Goal: Information Seeking & Learning: Compare options

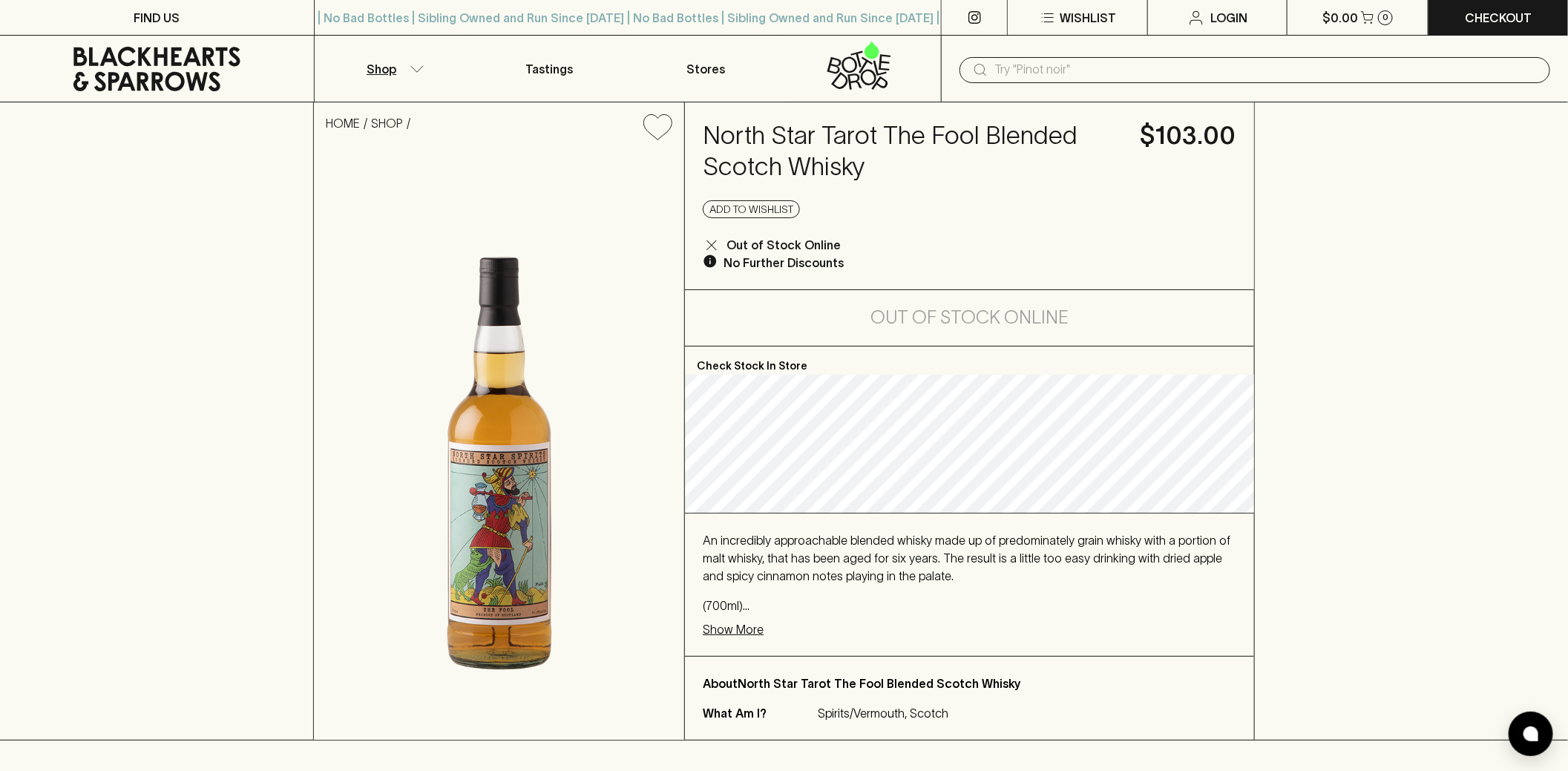
click at [410, 59] on button "Shop" at bounding box center [392, 69] width 156 height 66
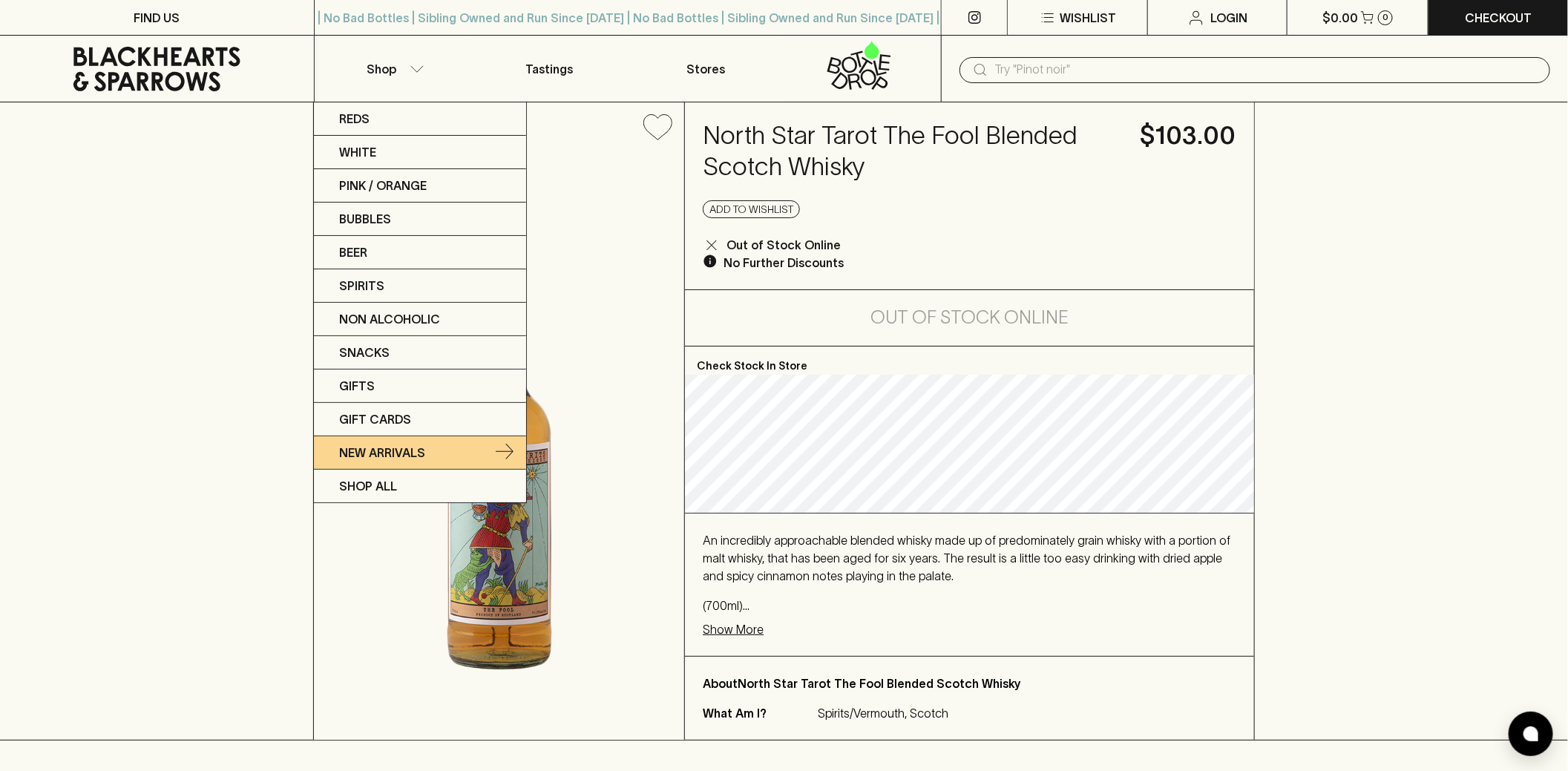
click at [430, 444] on link "New Arrivals" at bounding box center [420, 452] width 213 height 33
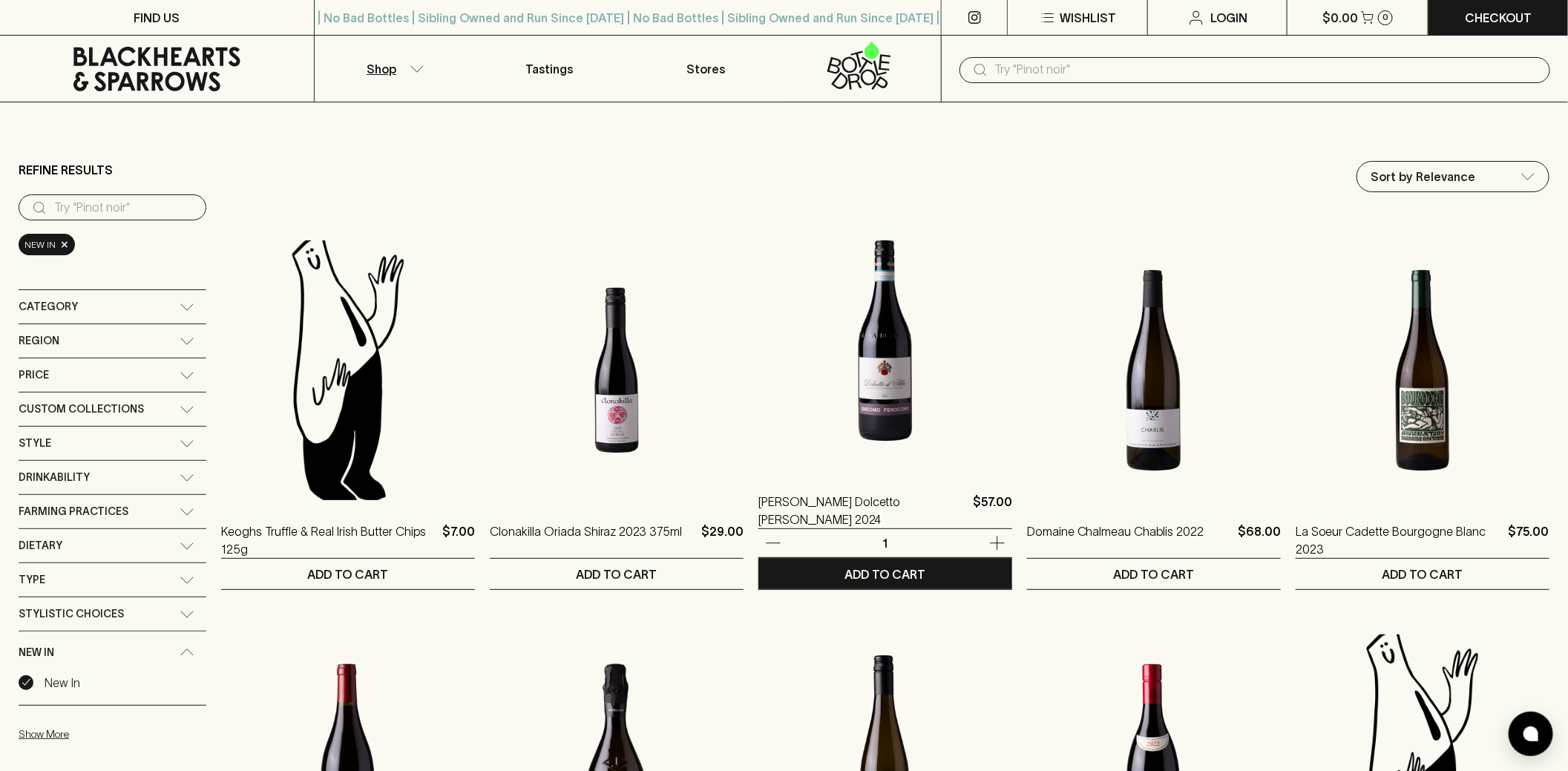
click at [901, 395] on img at bounding box center [885, 340] width 253 height 260
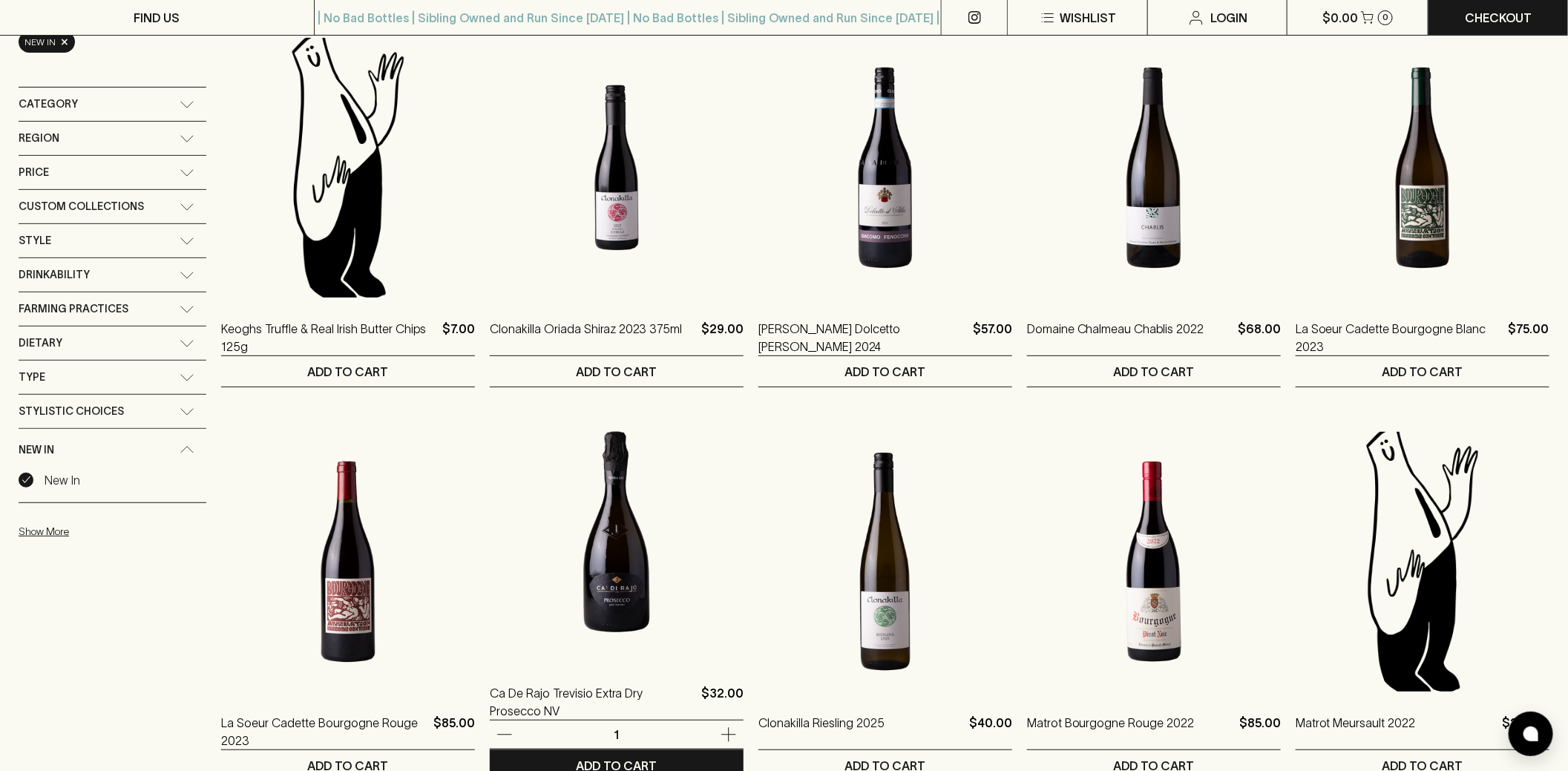
scroll to position [207, 0]
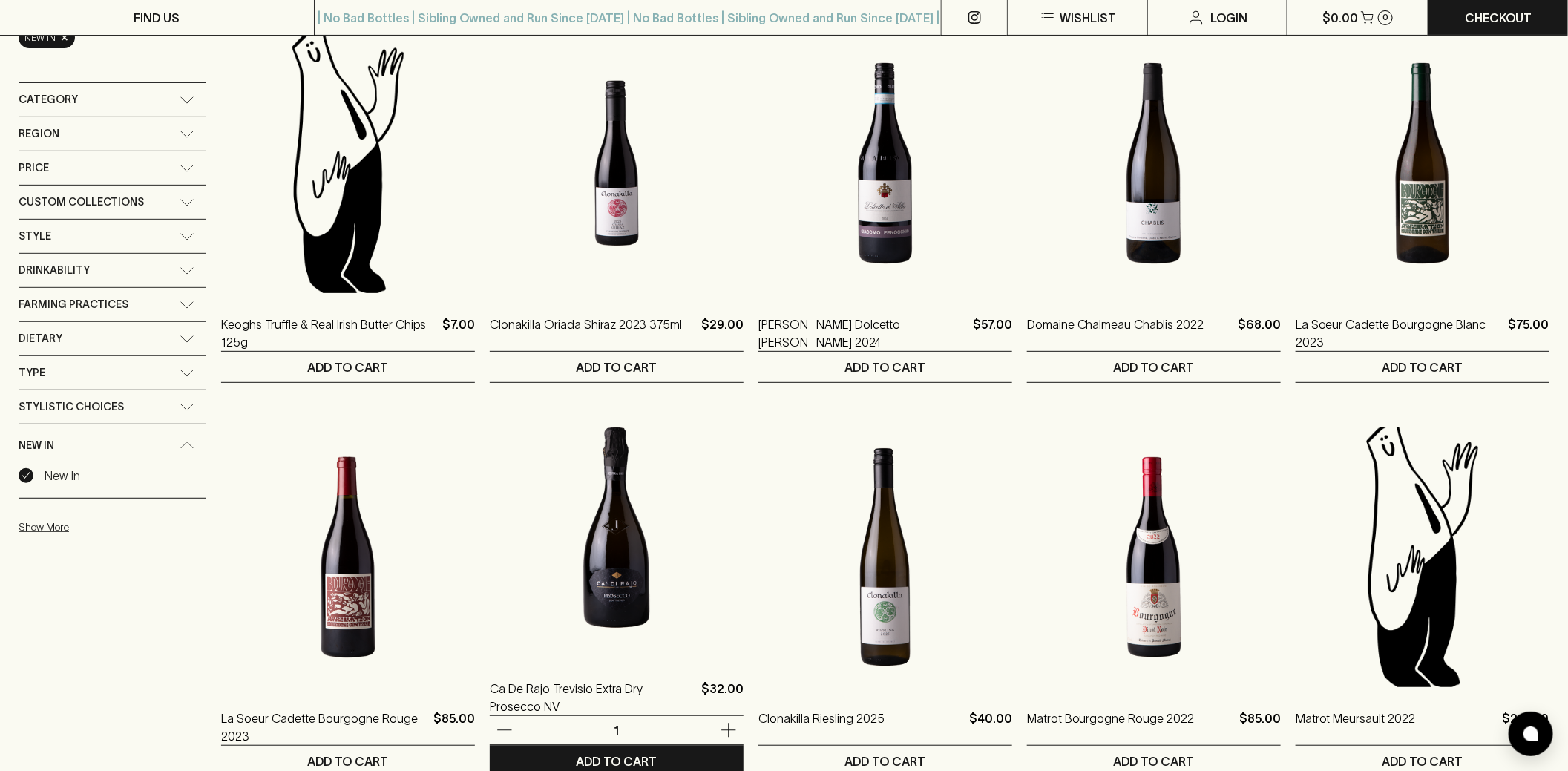
click at [625, 558] on img at bounding box center [616, 527] width 253 height 260
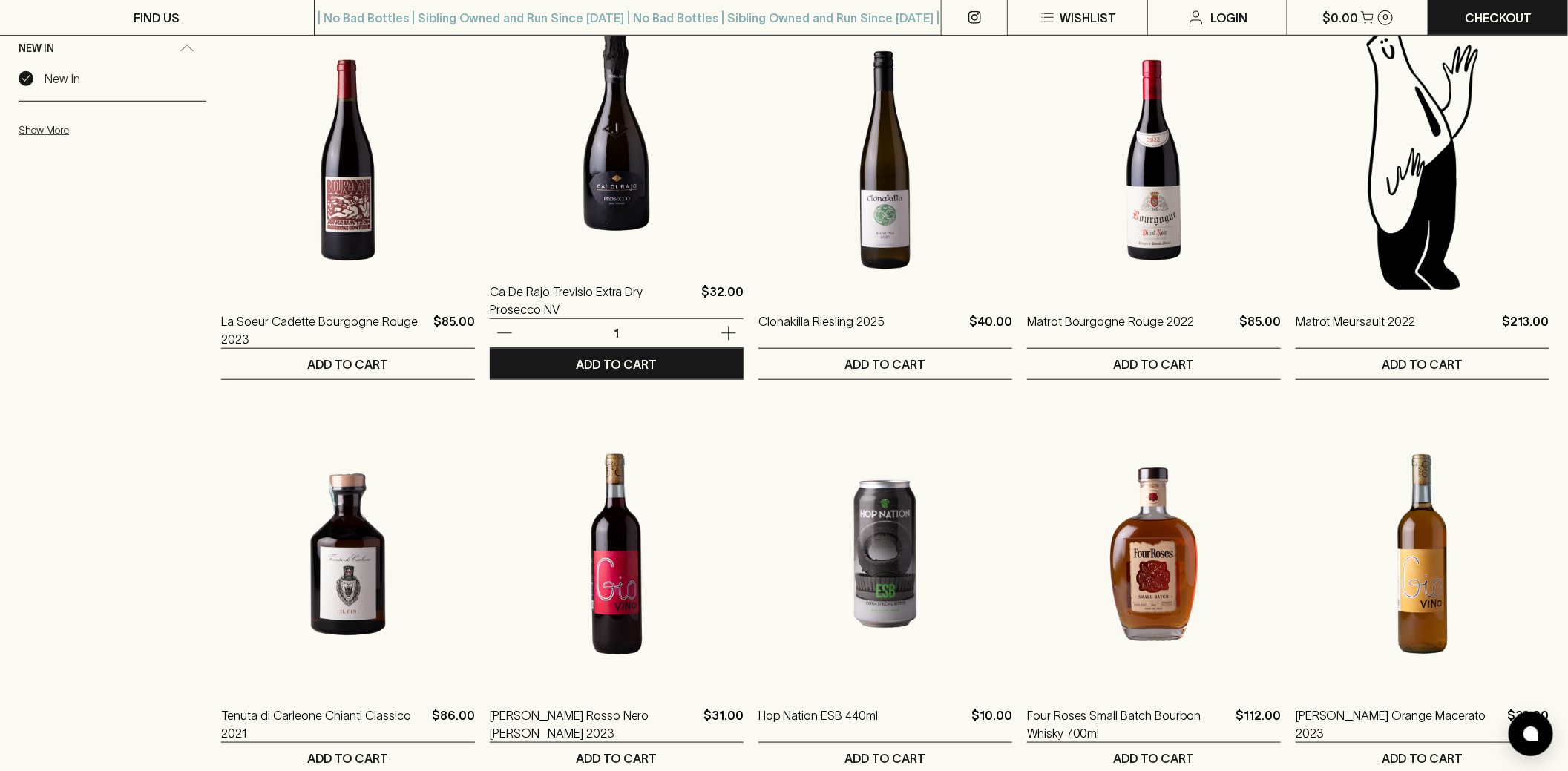
scroll to position [606, 0]
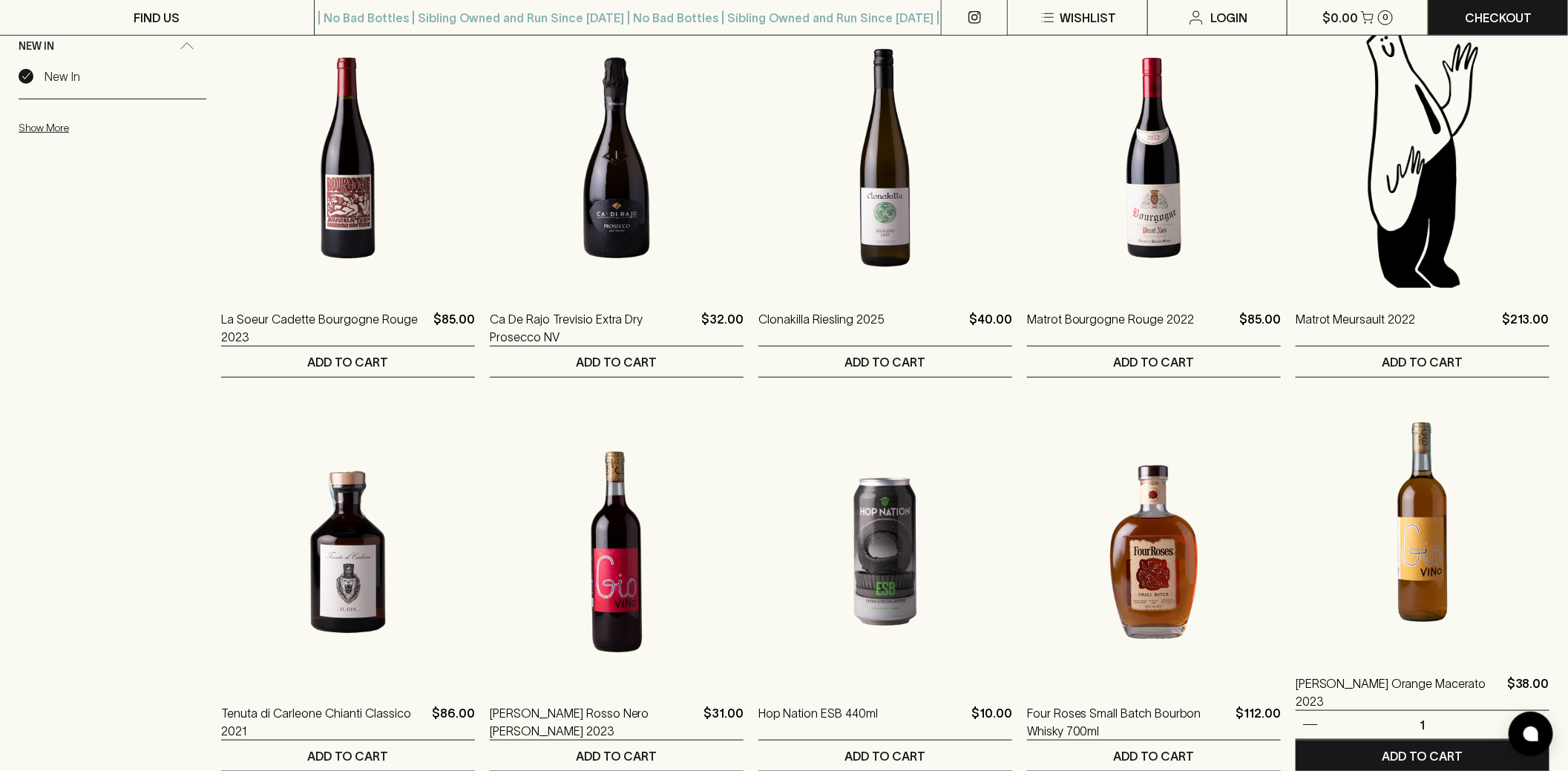
click at [1422, 600] on img at bounding box center [1422, 522] width 253 height 260
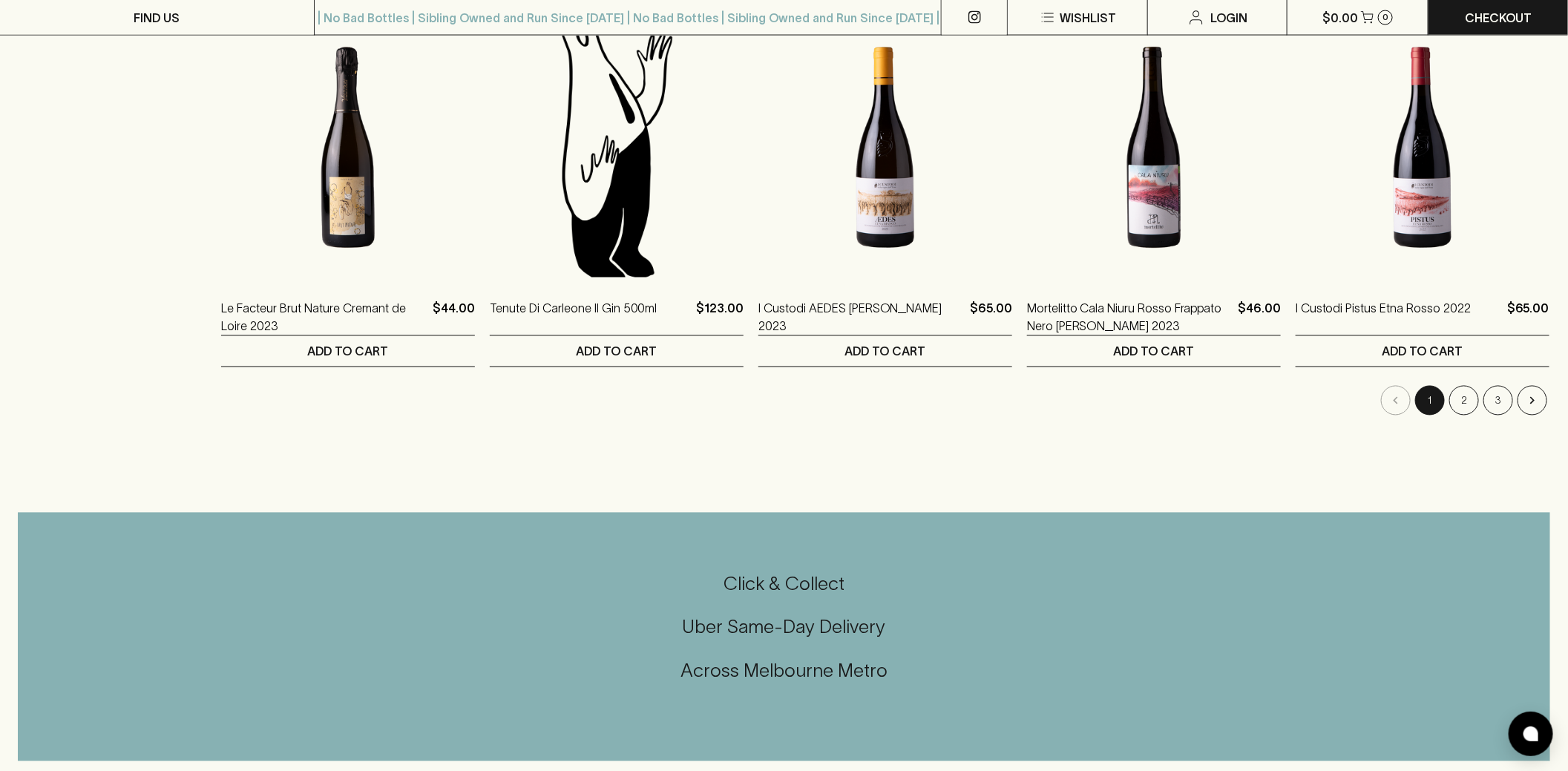
scroll to position [1570, 0]
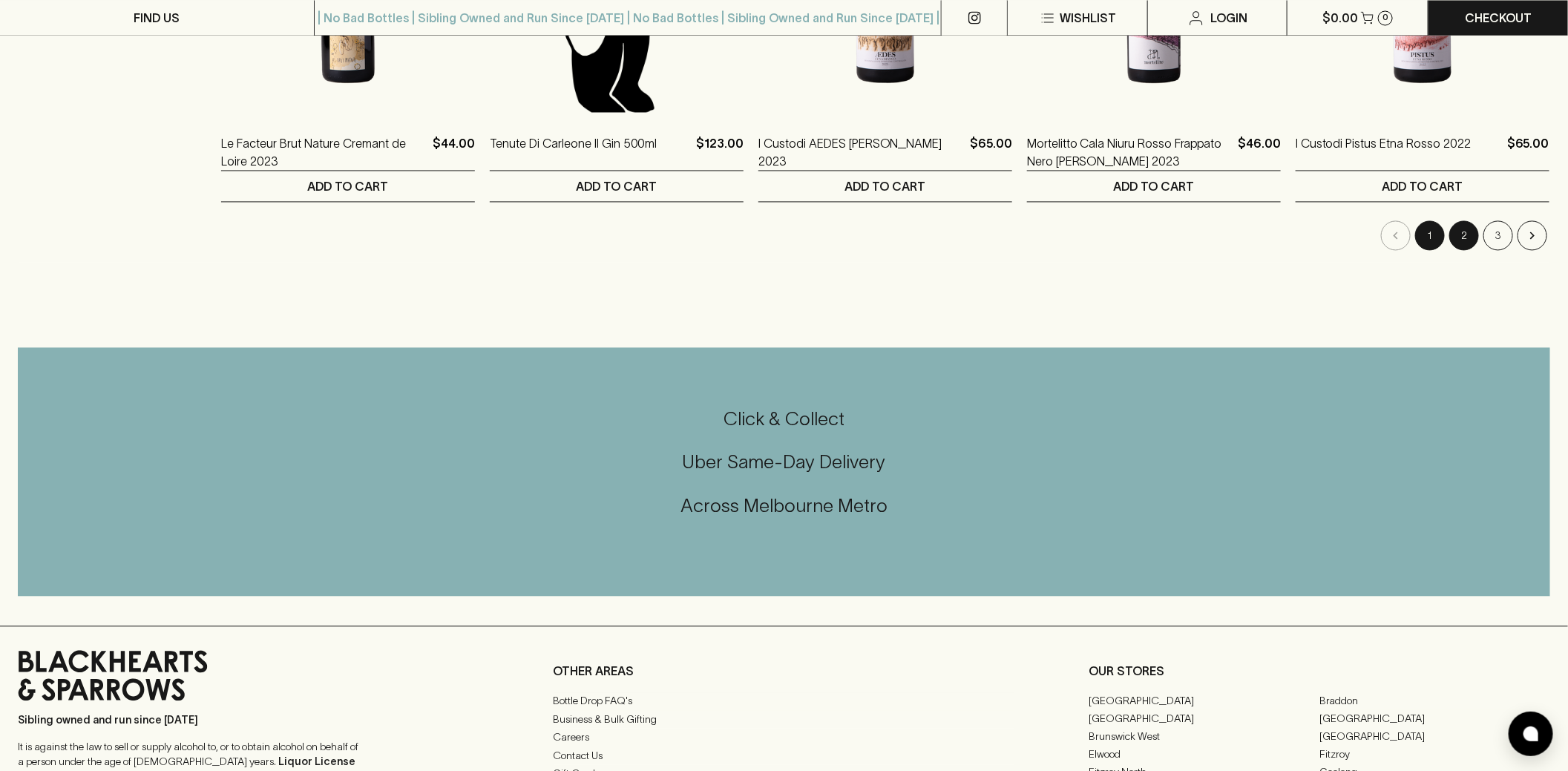
click at [1463, 236] on button "2" at bounding box center [1464, 235] width 30 height 30
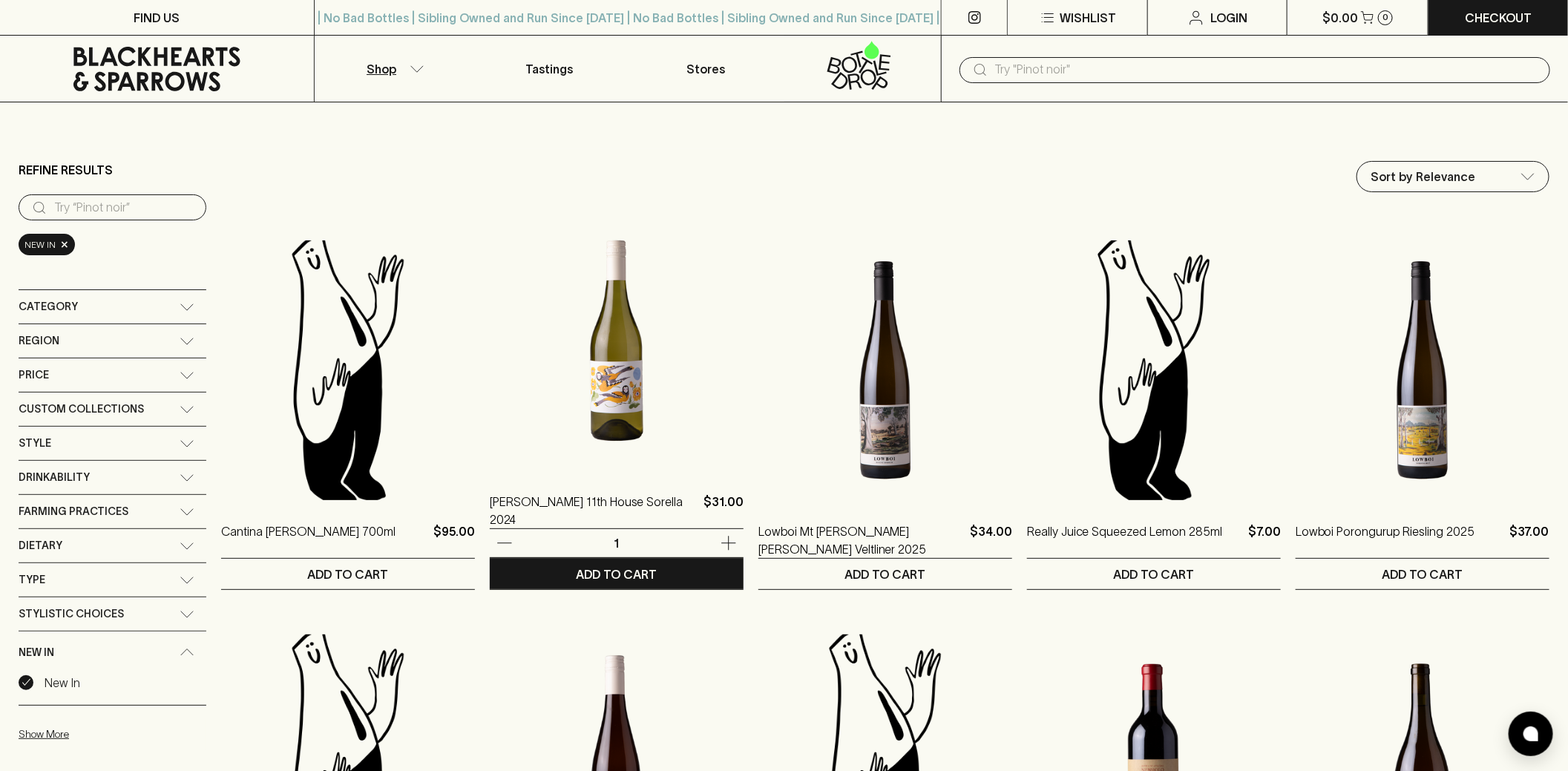
click at [628, 399] on img at bounding box center [616, 340] width 253 height 260
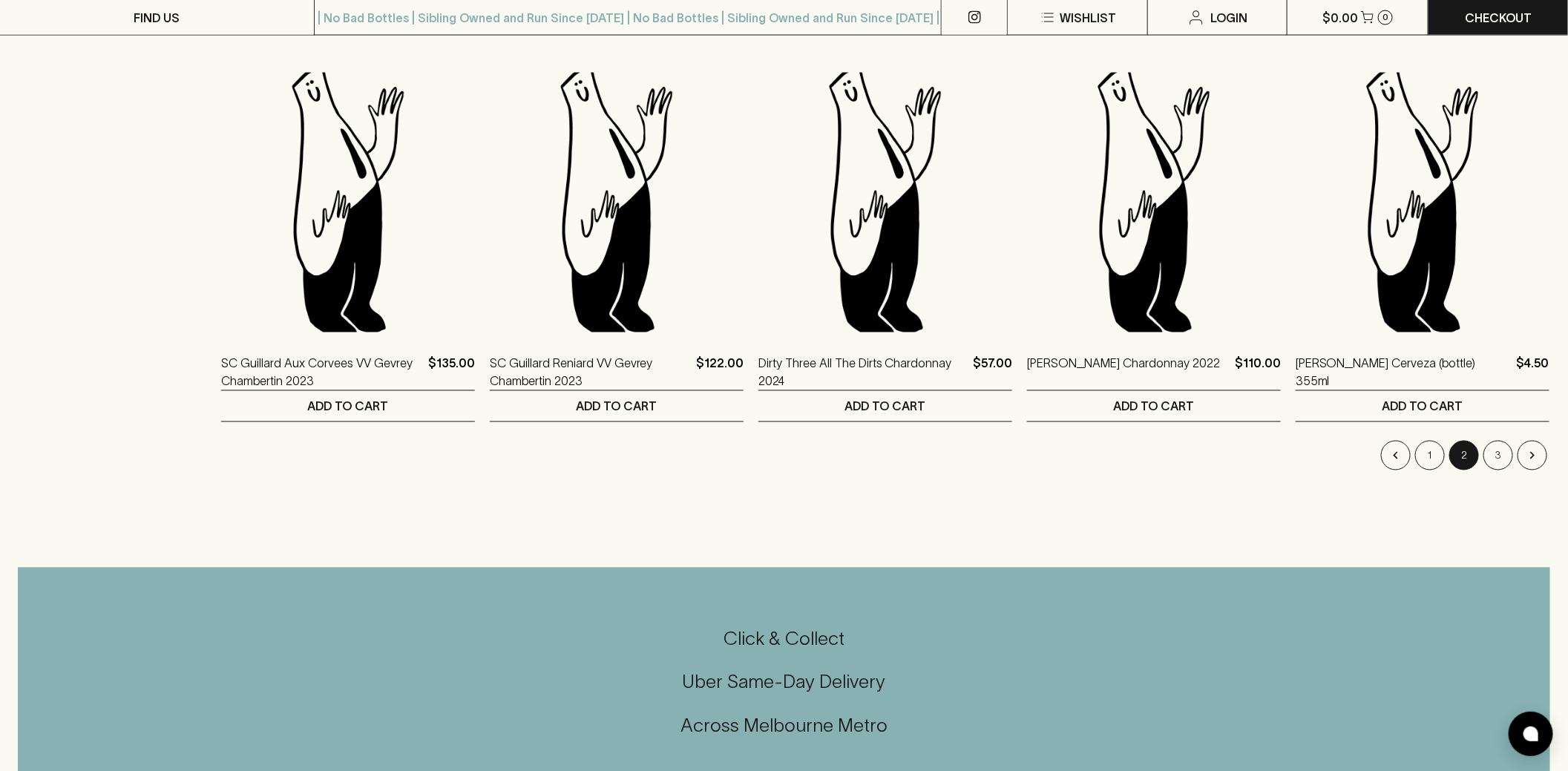
scroll to position [1356, 0]
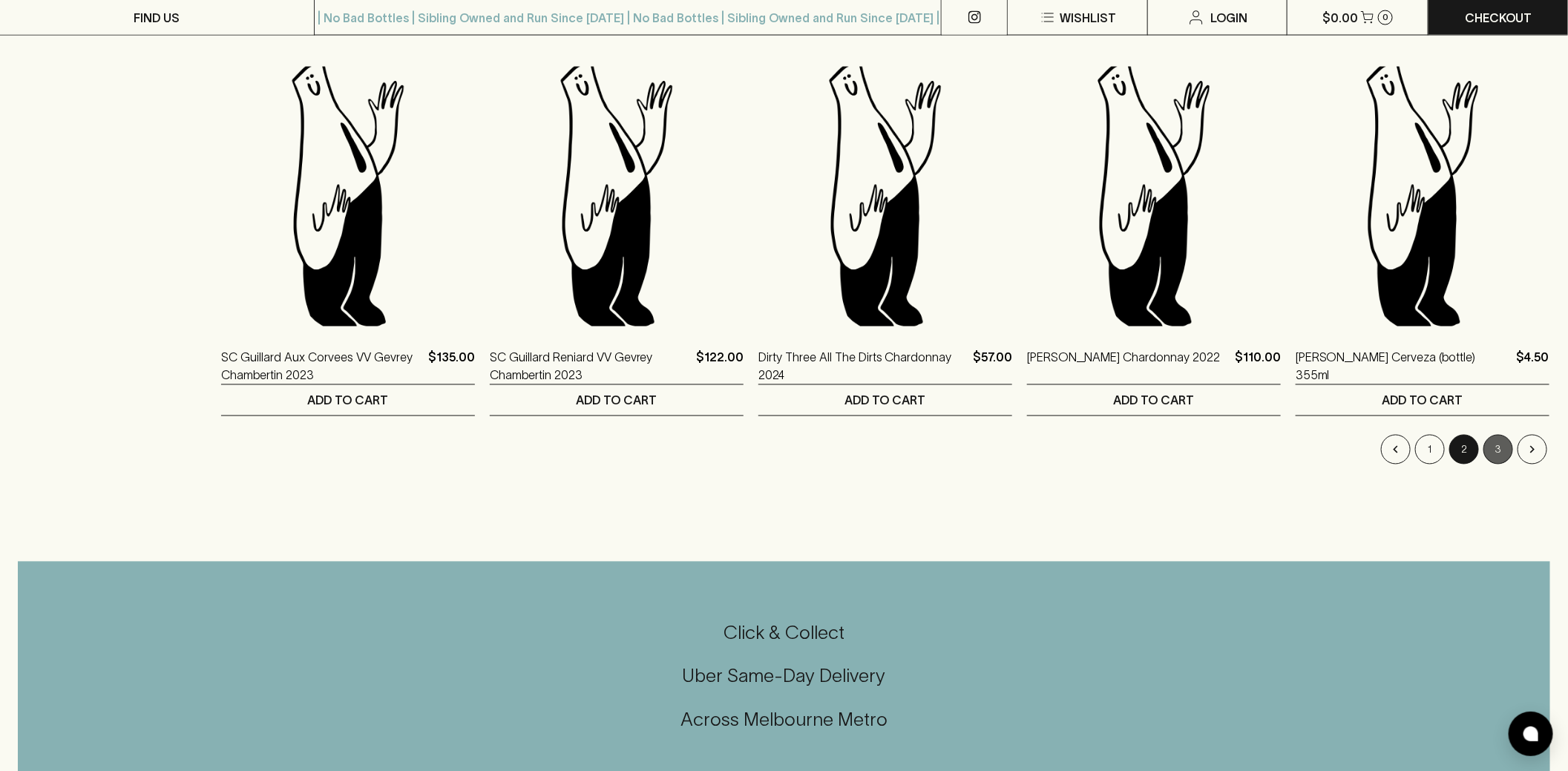
click at [1506, 456] on button "3" at bounding box center [1498, 450] width 30 height 30
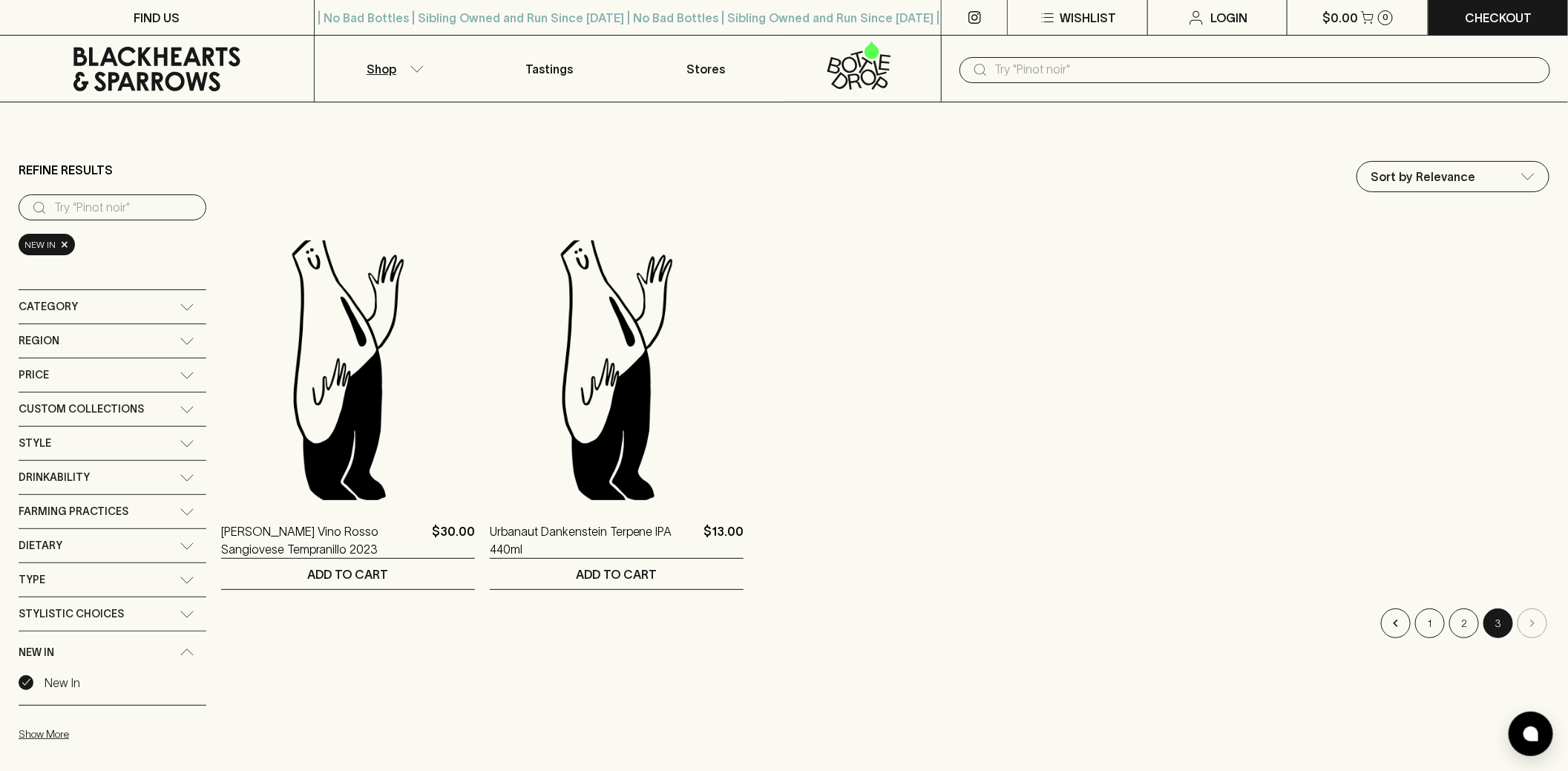
click at [82, 344] on div "Region" at bounding box center [99, 341] width 161 height 18
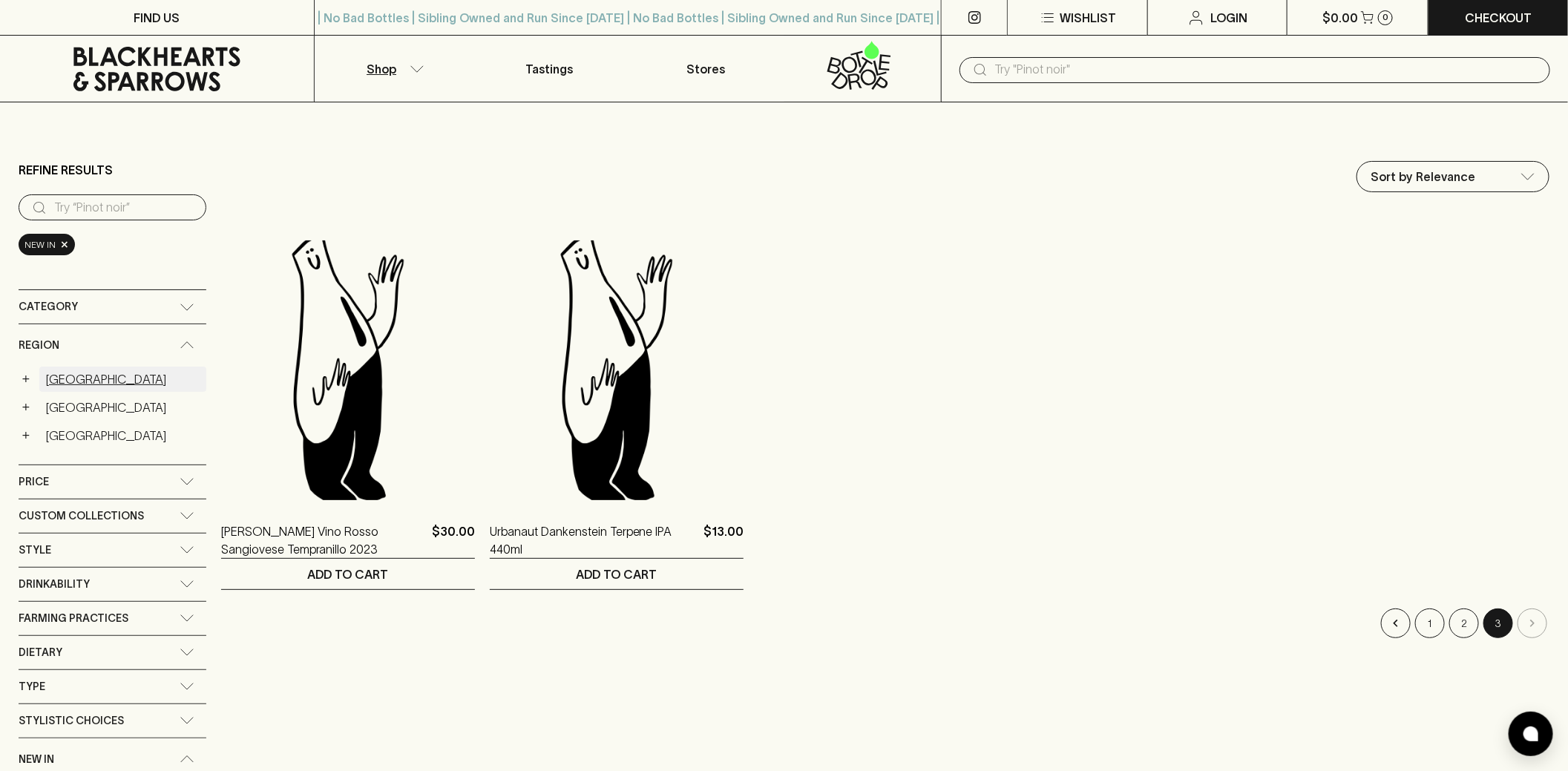
click at [79, 378] on link "Australia" at bounding box center [122, 379] width 167 height 25
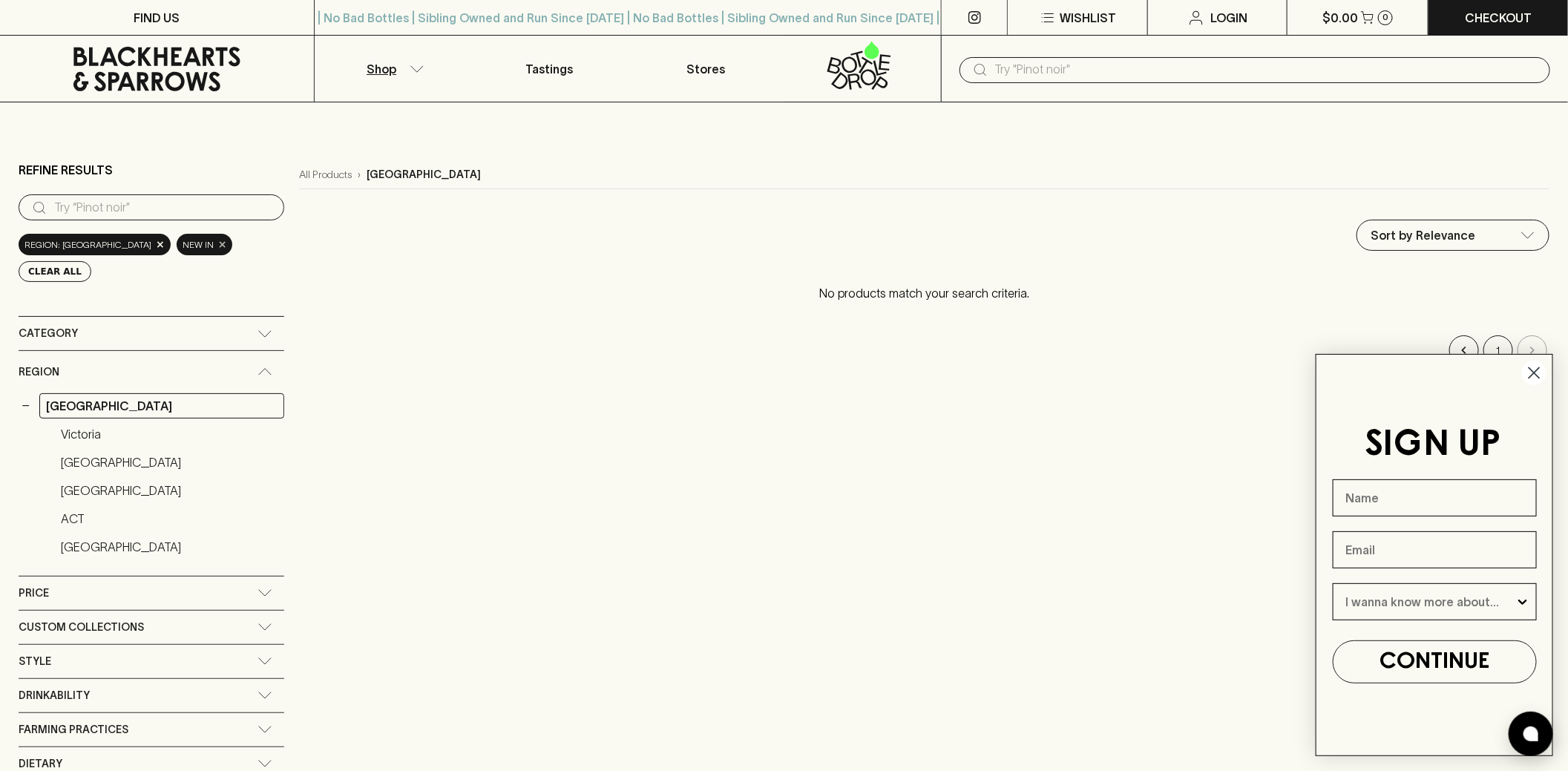
click at [218, 246] on span "×" at bounding box center [223, 244] width 9 height 15
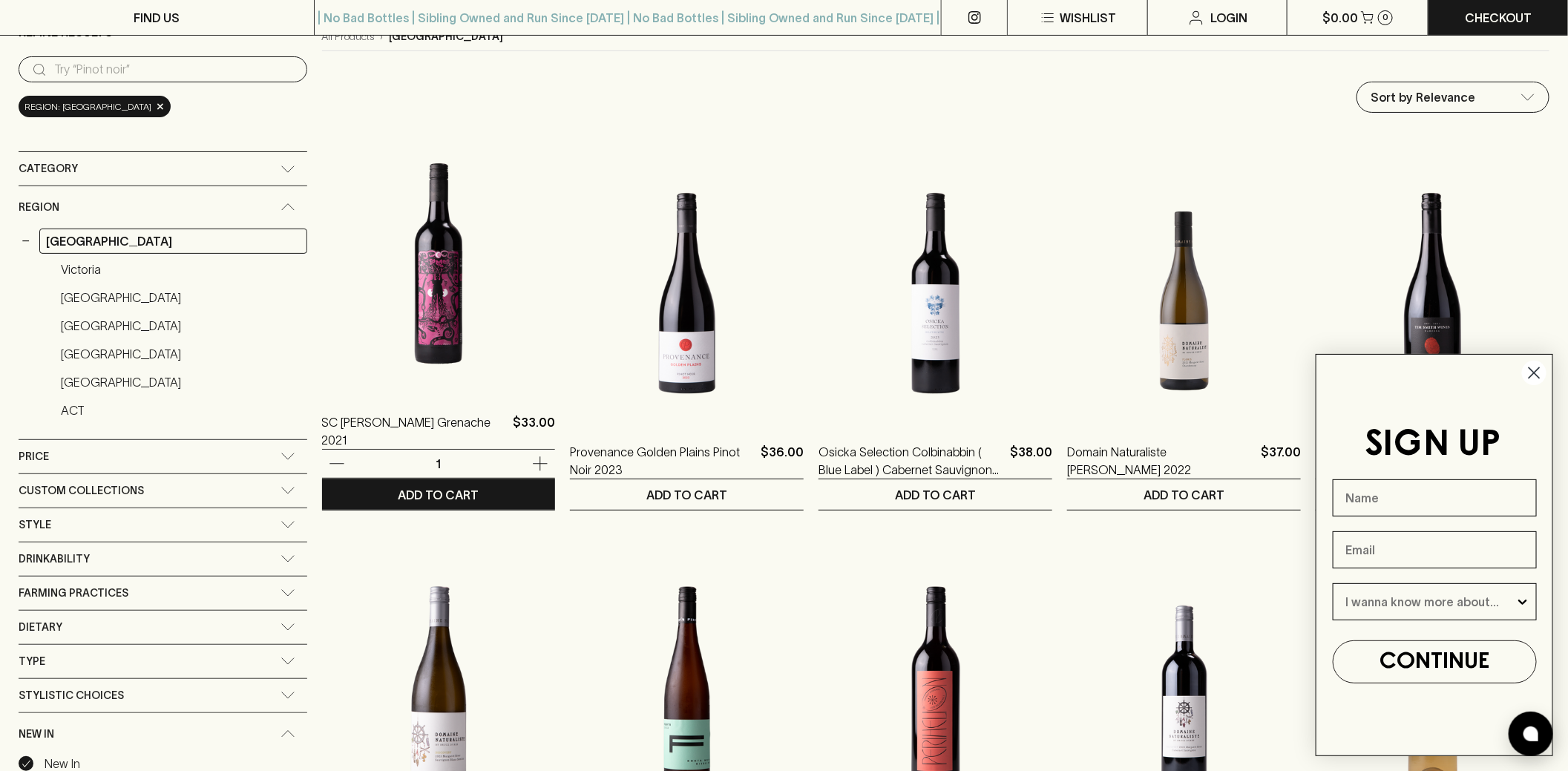
scroll to position [141, 0]
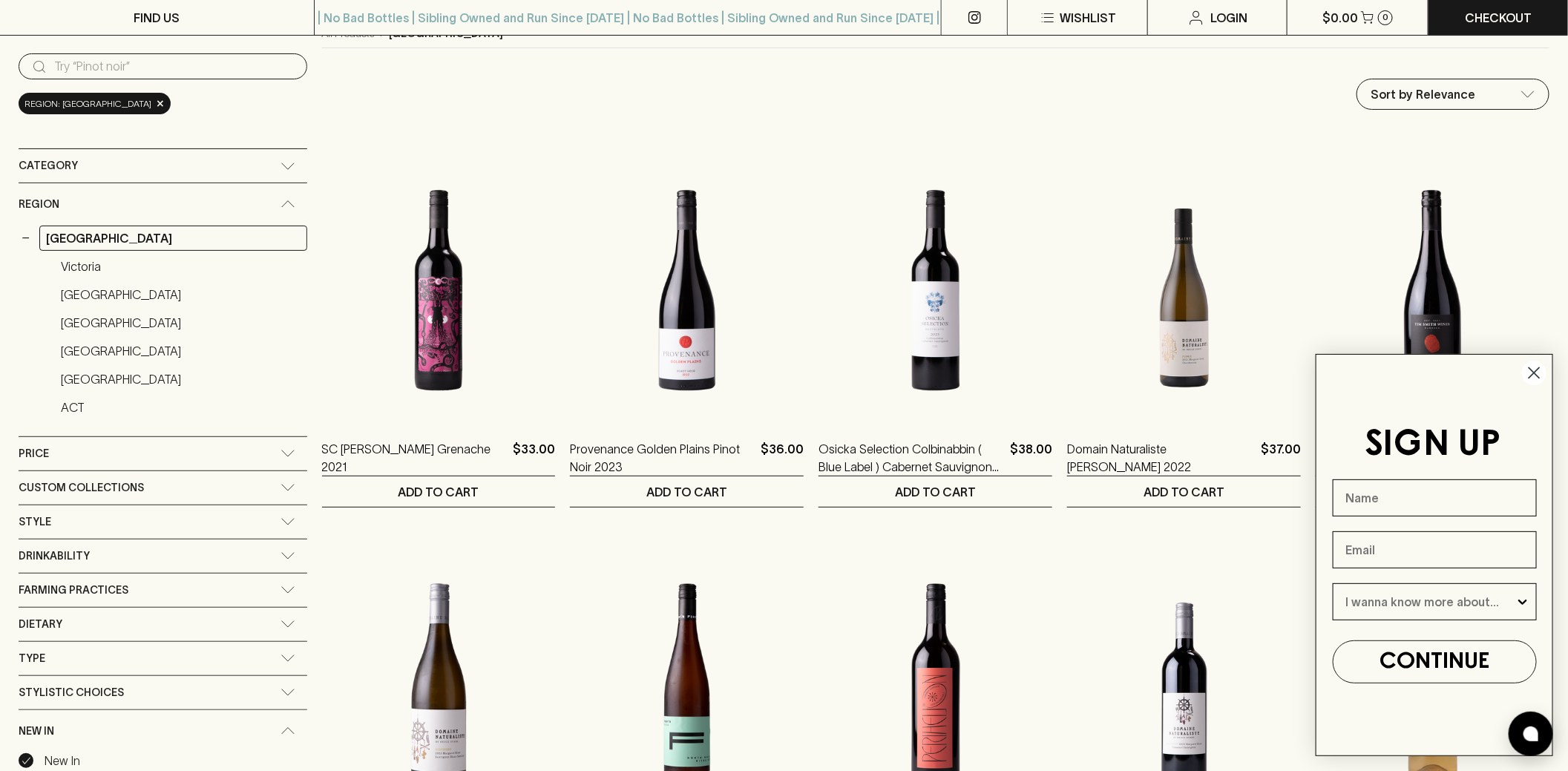
click at [1537, 367] on circle "Close dialog" at bounding box center [1534, 373] width 25 height 25
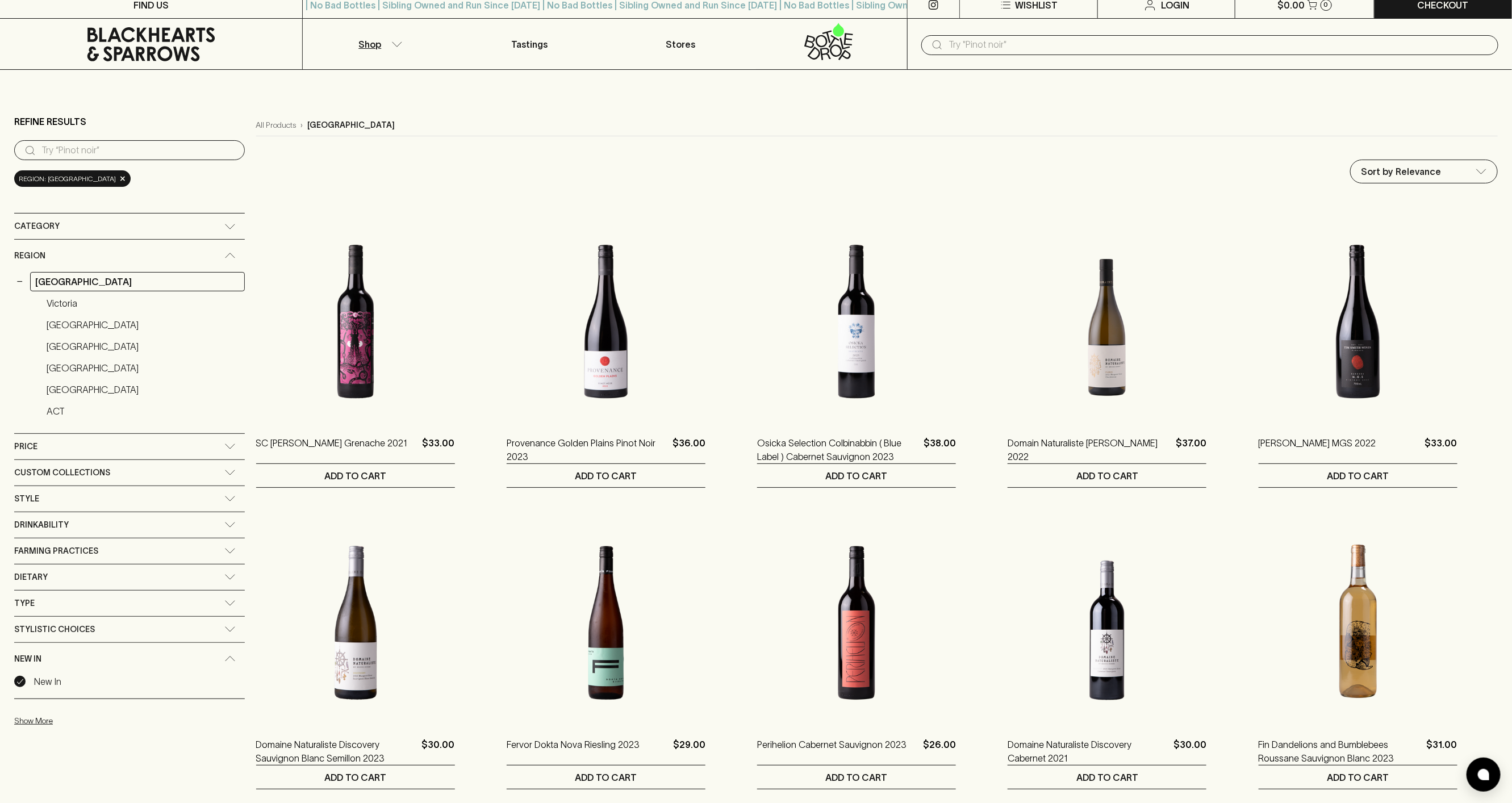
scroll to position [0, 0]
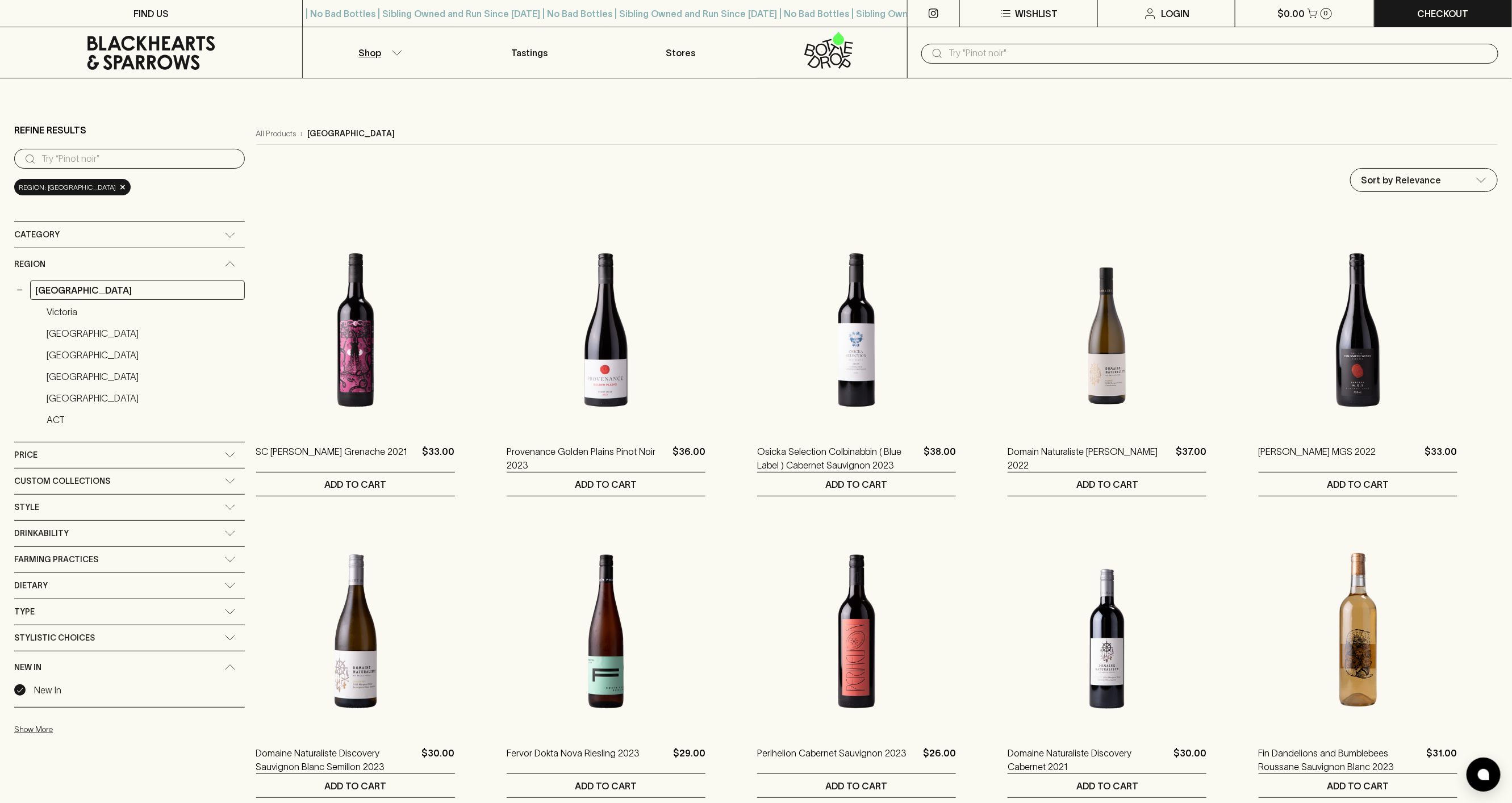
click at [1177, 55] on input "text" at bounding box center [1218, 53] width 541 height 18
click at [1111, 90] on ul "Pomalo Plavina 2022" at bounding box center [1210, 78] width 577 height 29
click at [982, 75] on link "Pomalo Plavina 2022" at bounding box center [973, 77] width 85 height 14
type input "Pomalo Plavina 2022"
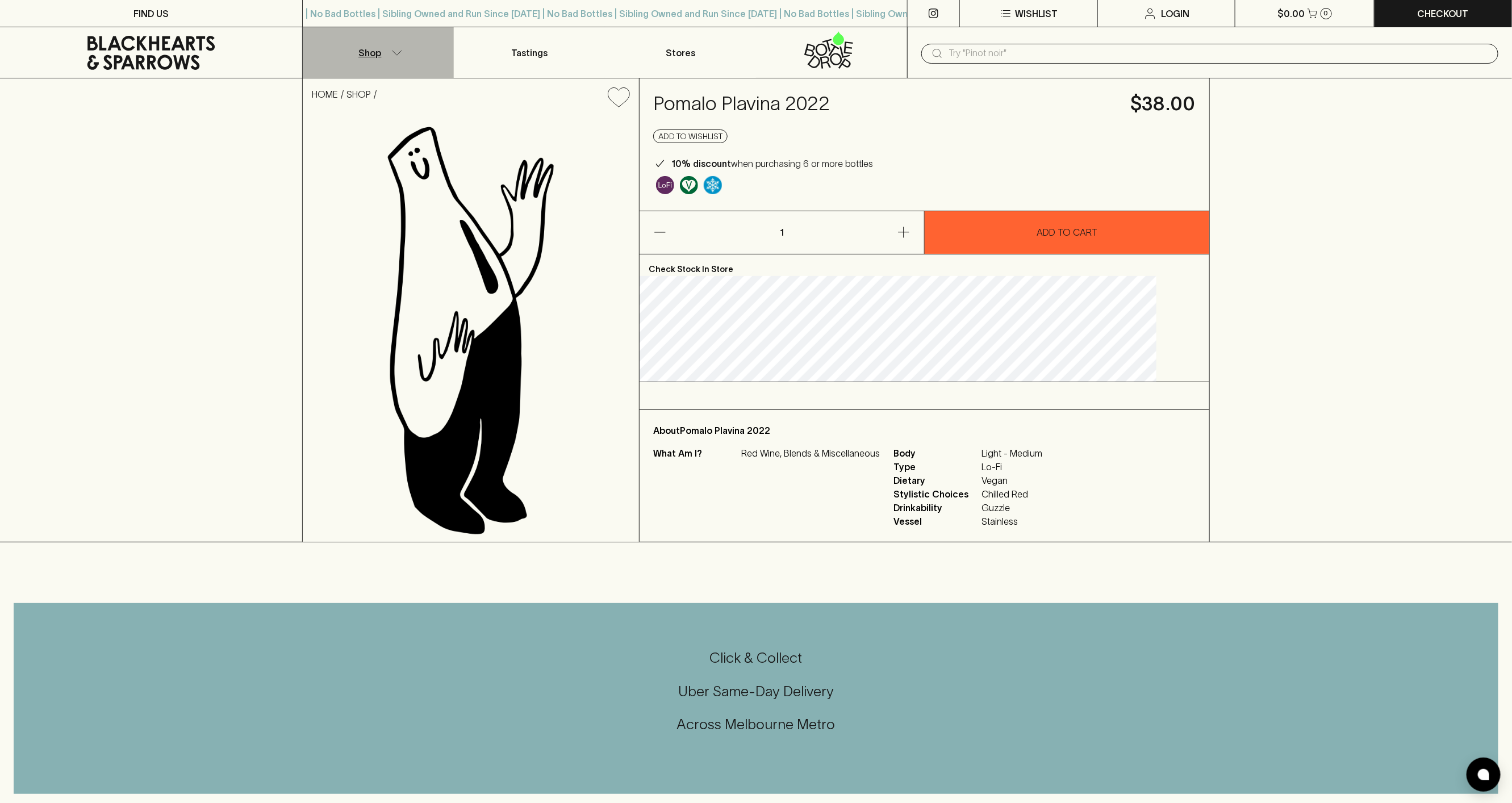
click at [399, 51] on icon "button" at bounding box center [397, 53] width 11 height 6
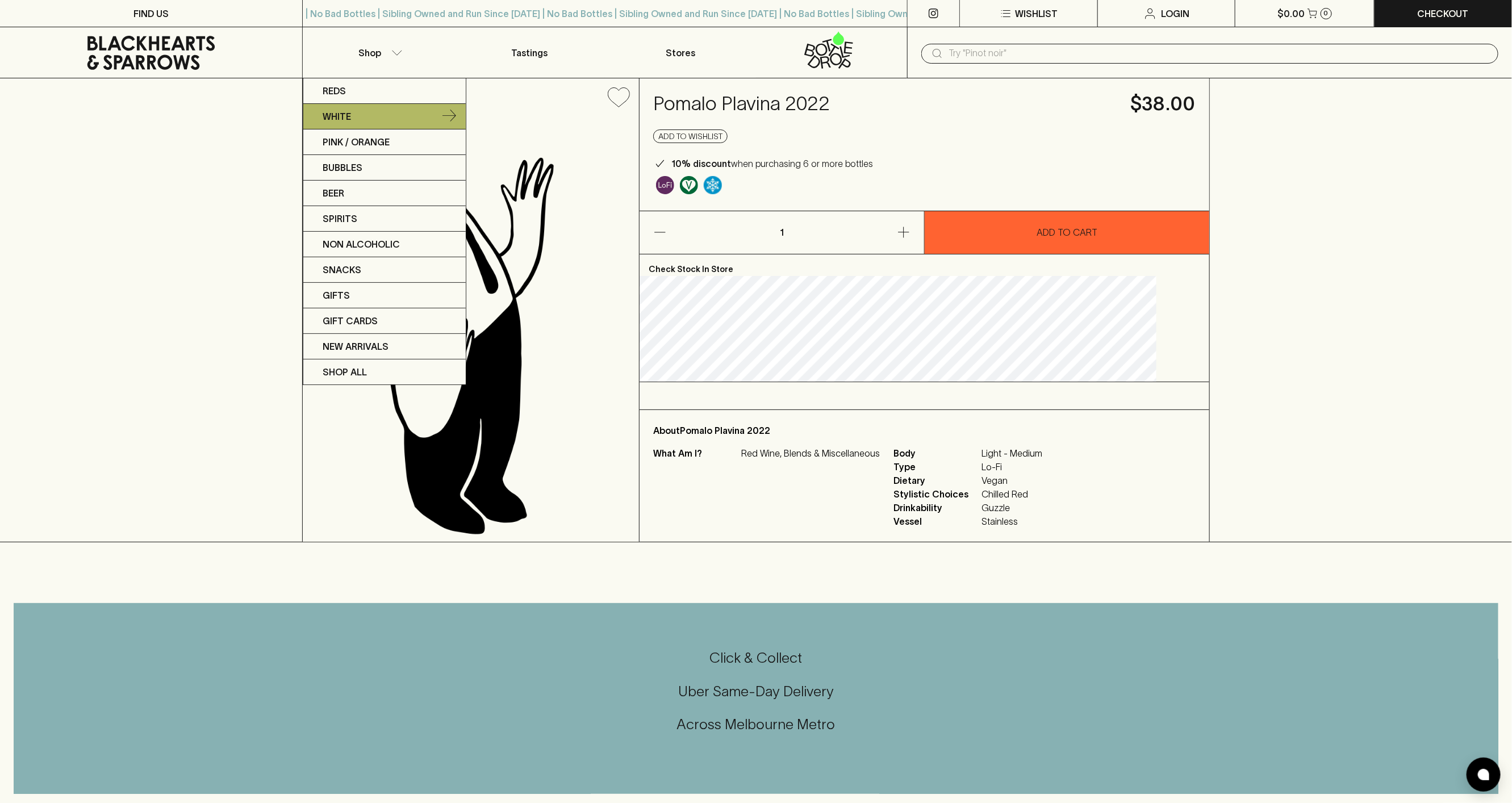
click at [377, 117] on link "White" at bounding box center [384, 116] width 163 height 25
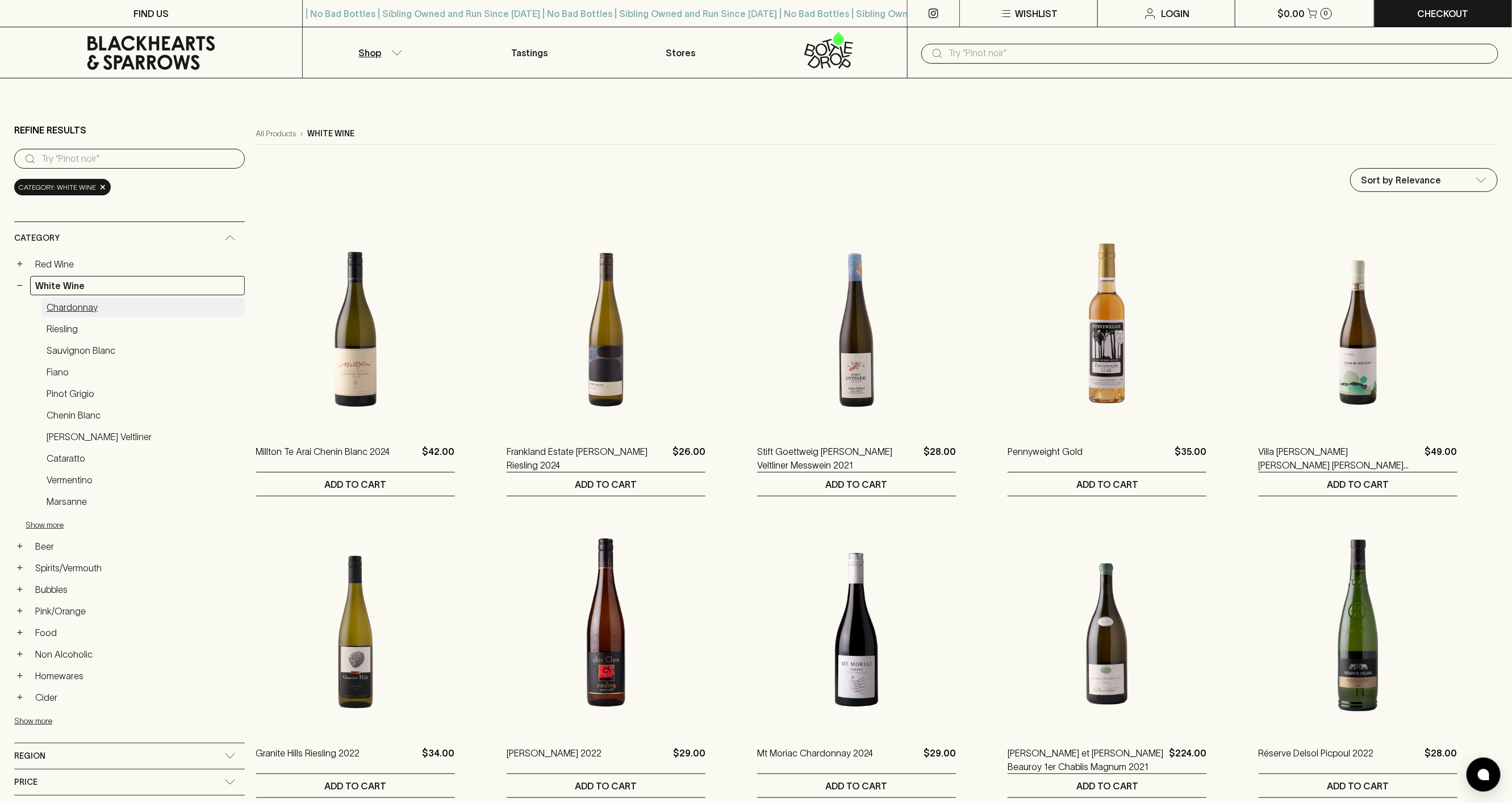
click at [81, 305] on link "Chardonnay" at bounding box center [143, 307] width 203 height 19
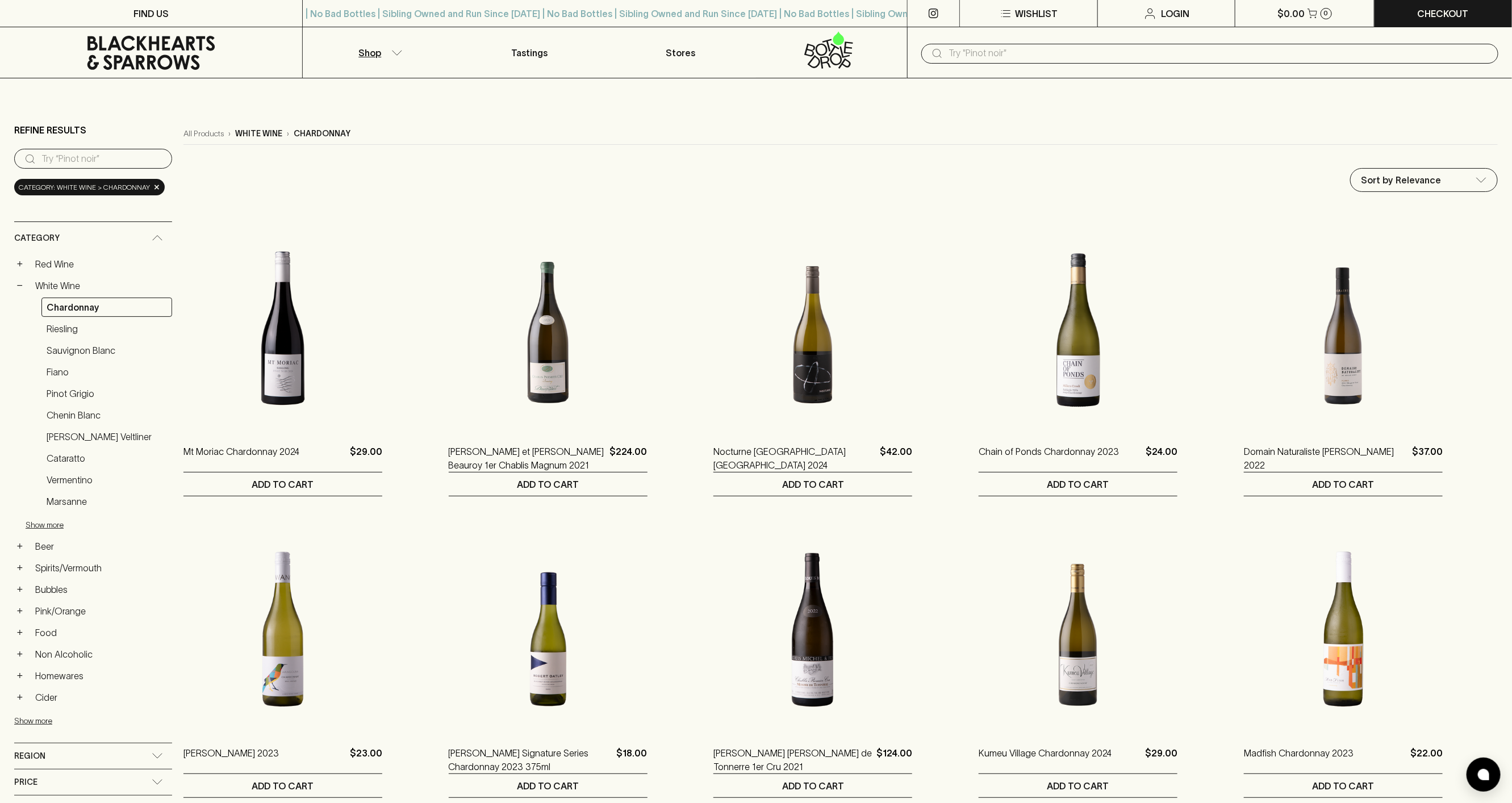
click at [1200, 242] on p "Sort by Price (descending)" at bounding box center [1418, 243] width 116 height 14
type input "price:desc"
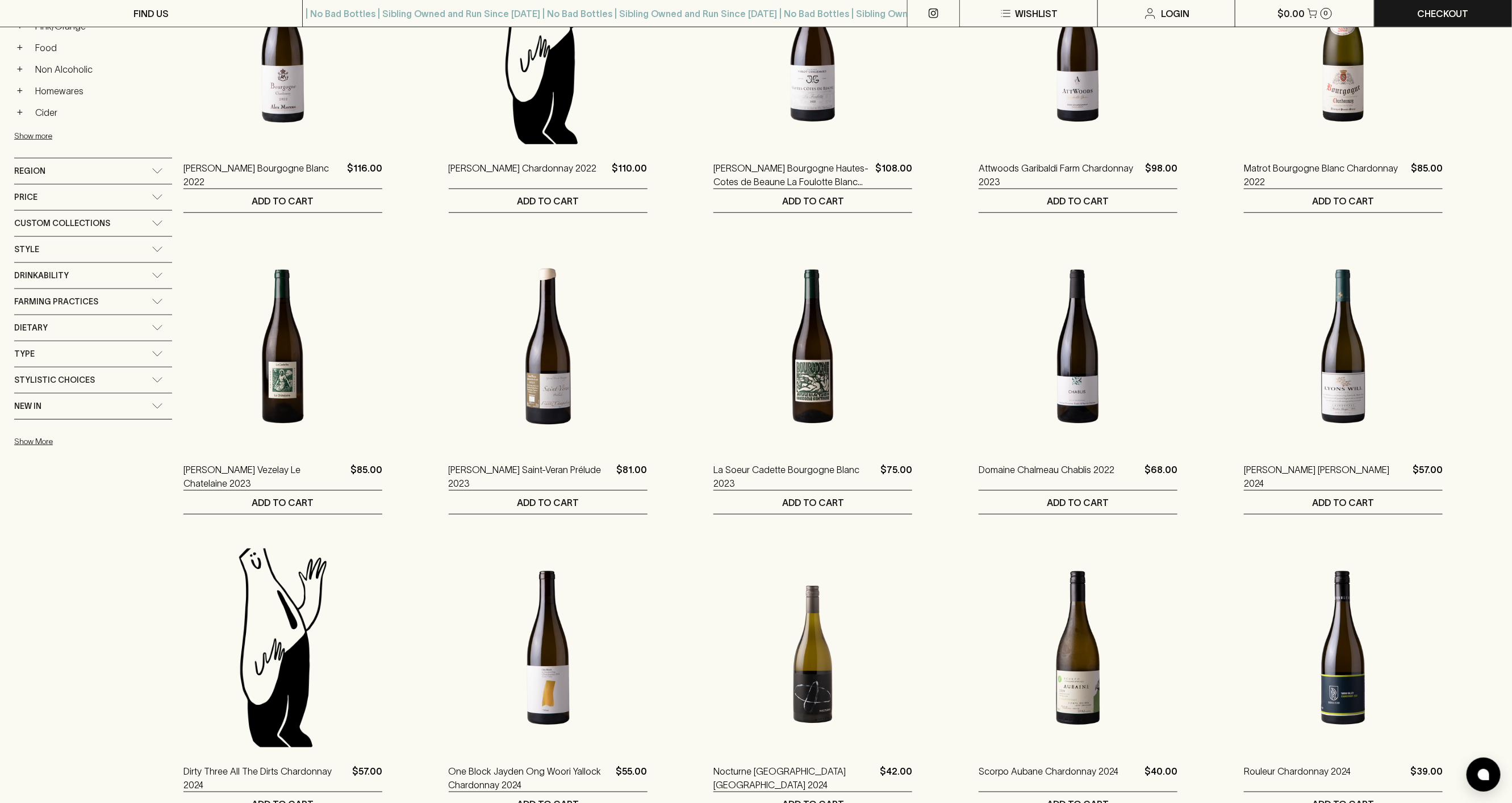
scroll to position [580, 0]
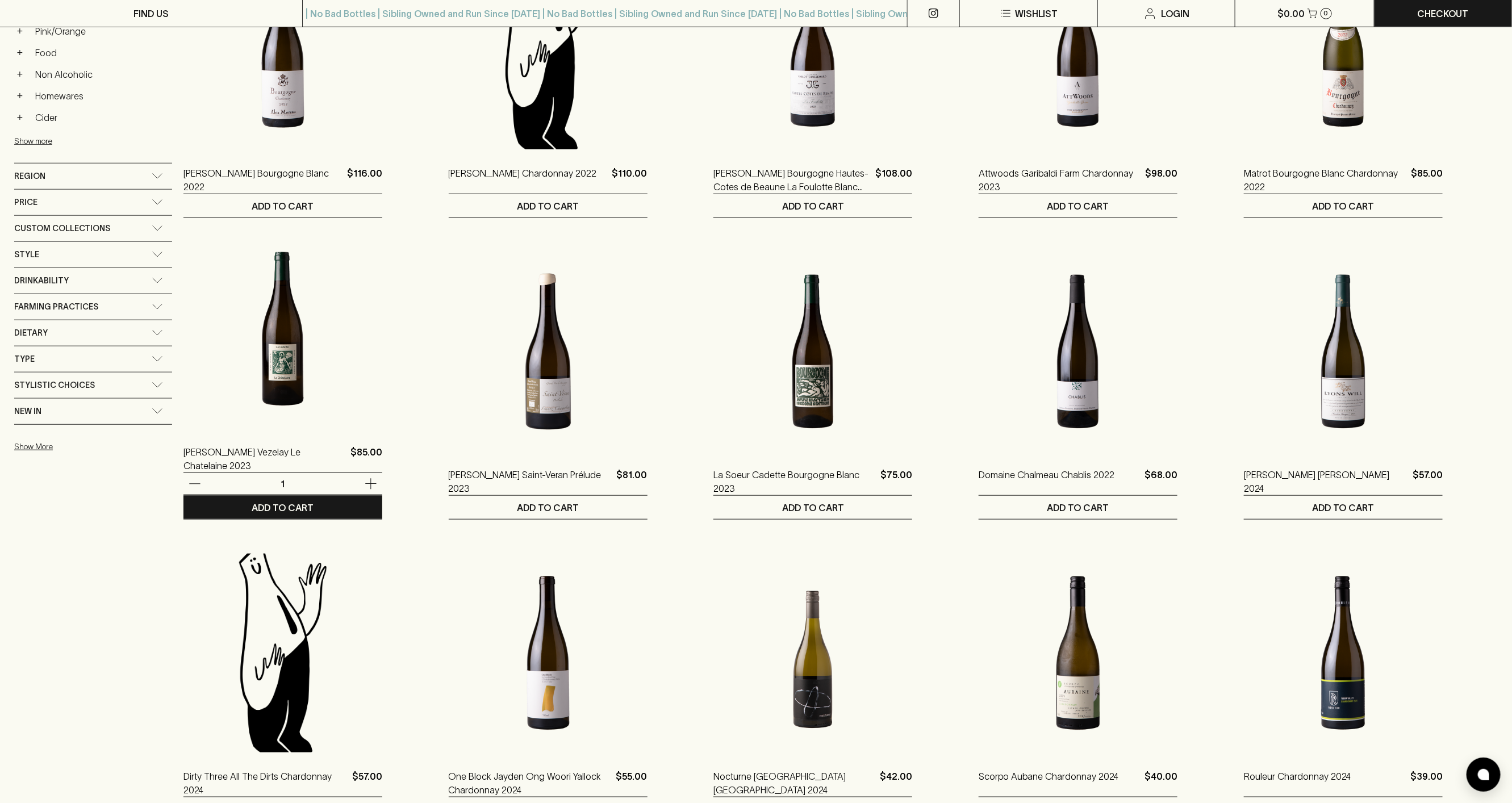
click at [307, 376] on img at bounding box center [282, 328] width 199 height 199
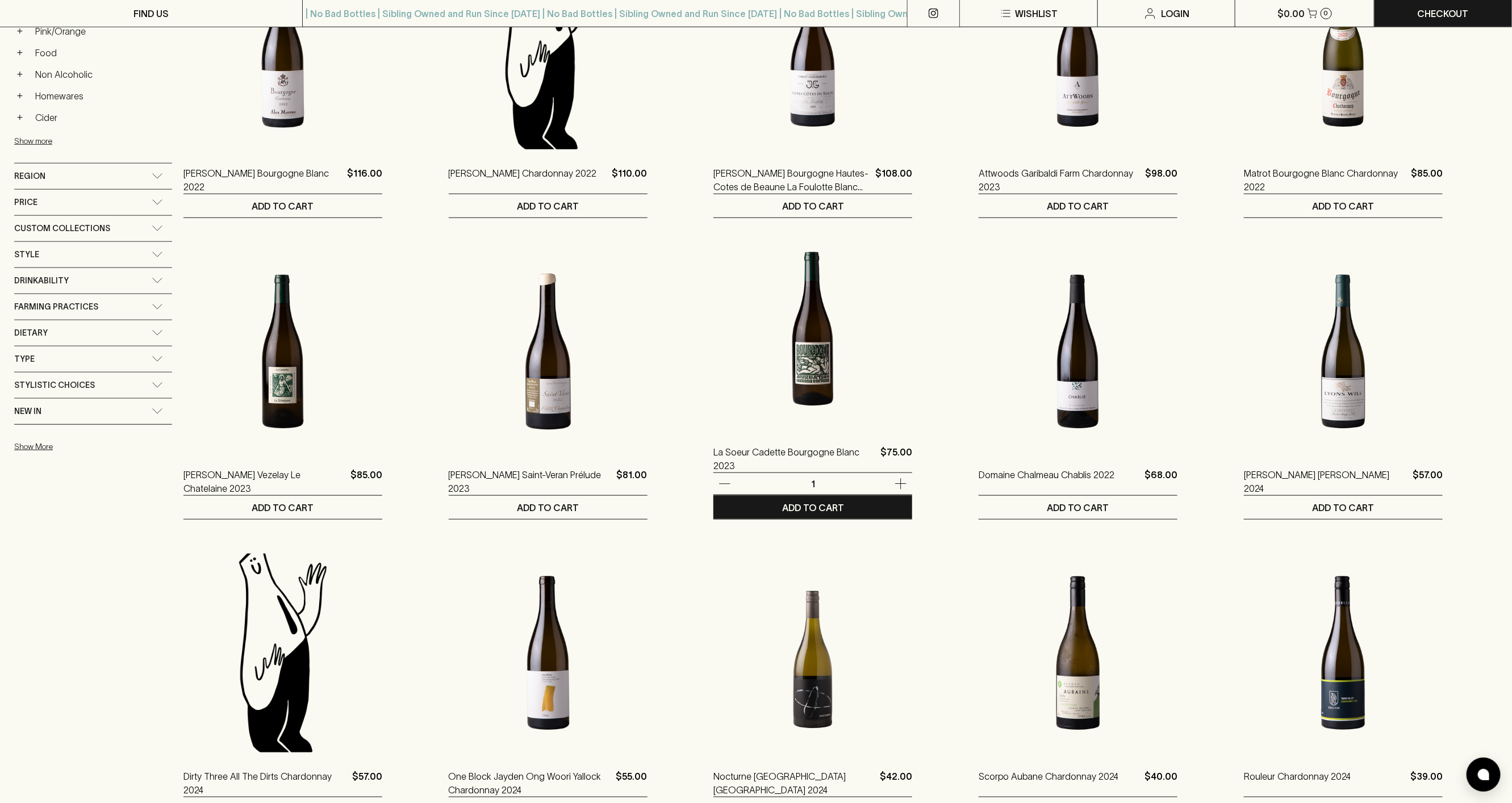
click at [819, 373] on img at bounding box center [812, 328] width 199 height 199
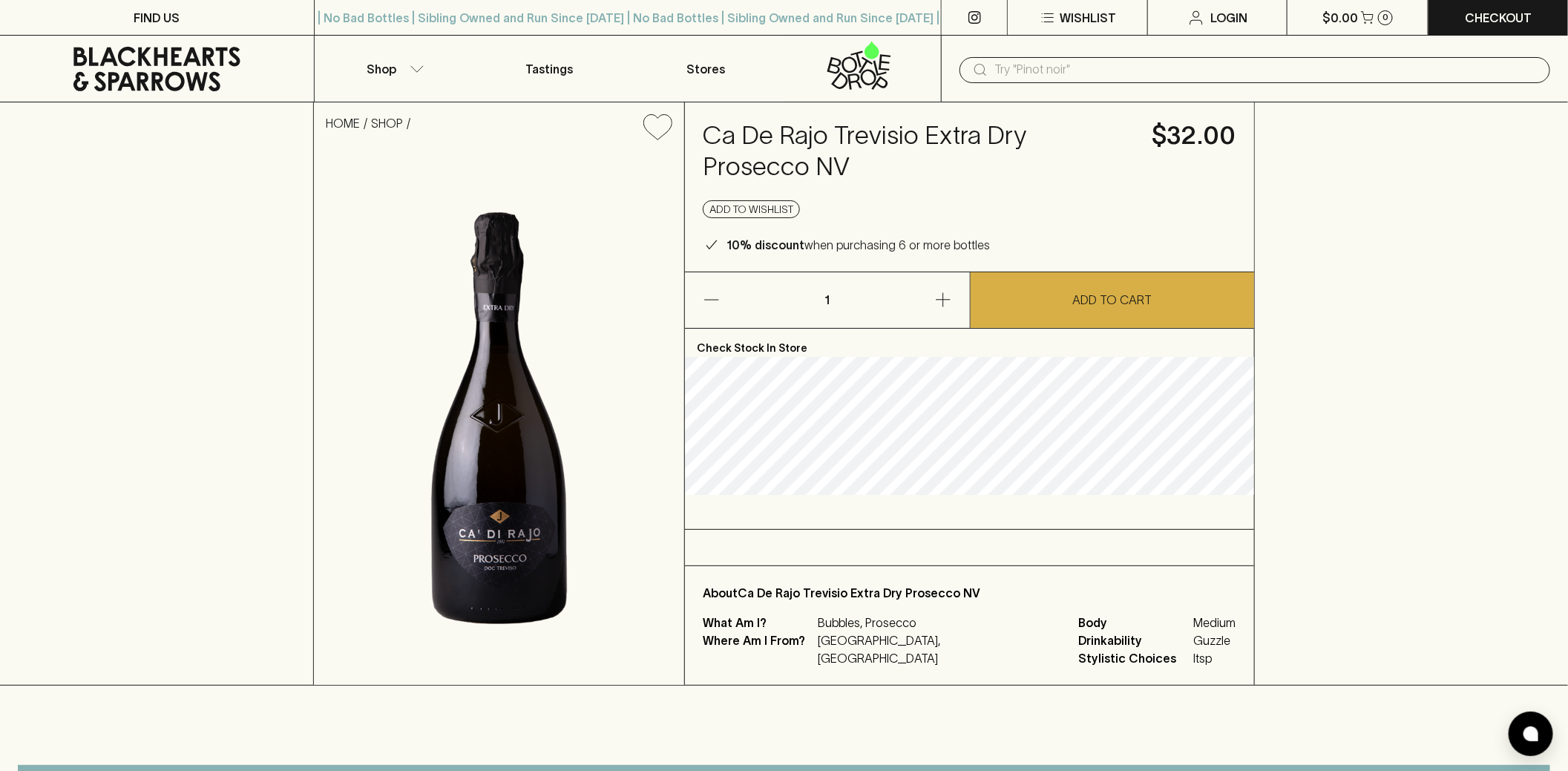
click at [829, 166] on h4 "Ca De Rajo Trevisio Extra Dry Prosecco NV" at bounding box center [918, 151] width 432 height 62
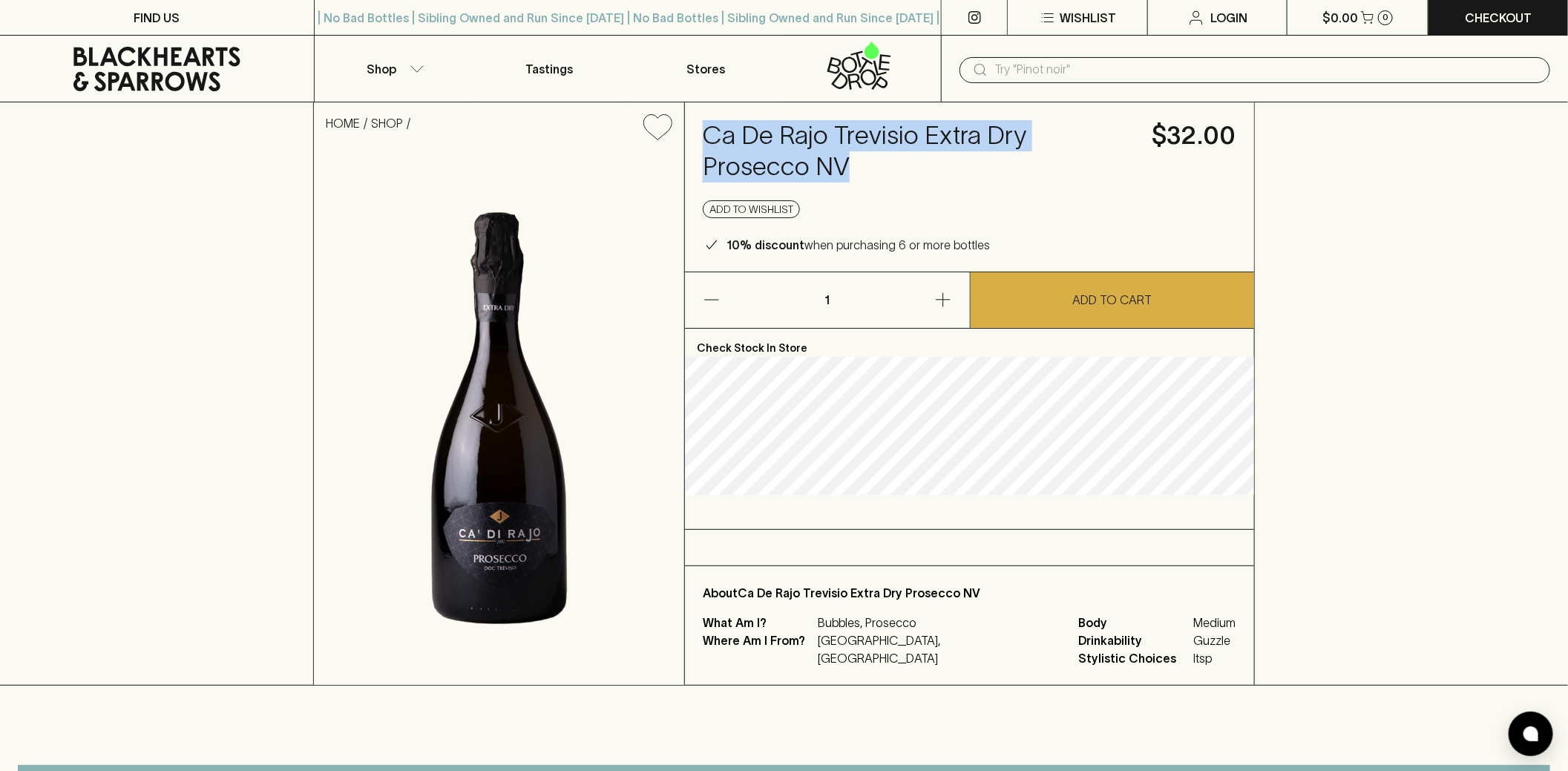
drag, startPoint x: 761, startPoint y: 159, endPoint x: 699, endPoint y: 143, distance: 64.0
click at [699, 143] on div "Ca De Rajo Trevisio Extra Dry Prosecco NV $32.00 Add to wishlist 10% discount w…" at bounding box center [969, 187] width 569 height 169
copy h4 "Ca De Rajo Trevisio Extra Dry Prosecco NV"
click at [806, 323] on button "button" at bounding box center [747, 300] width 125 height 55
click at [700, 296] on button "button" at bounding box center [747, 300] width 125 height 55
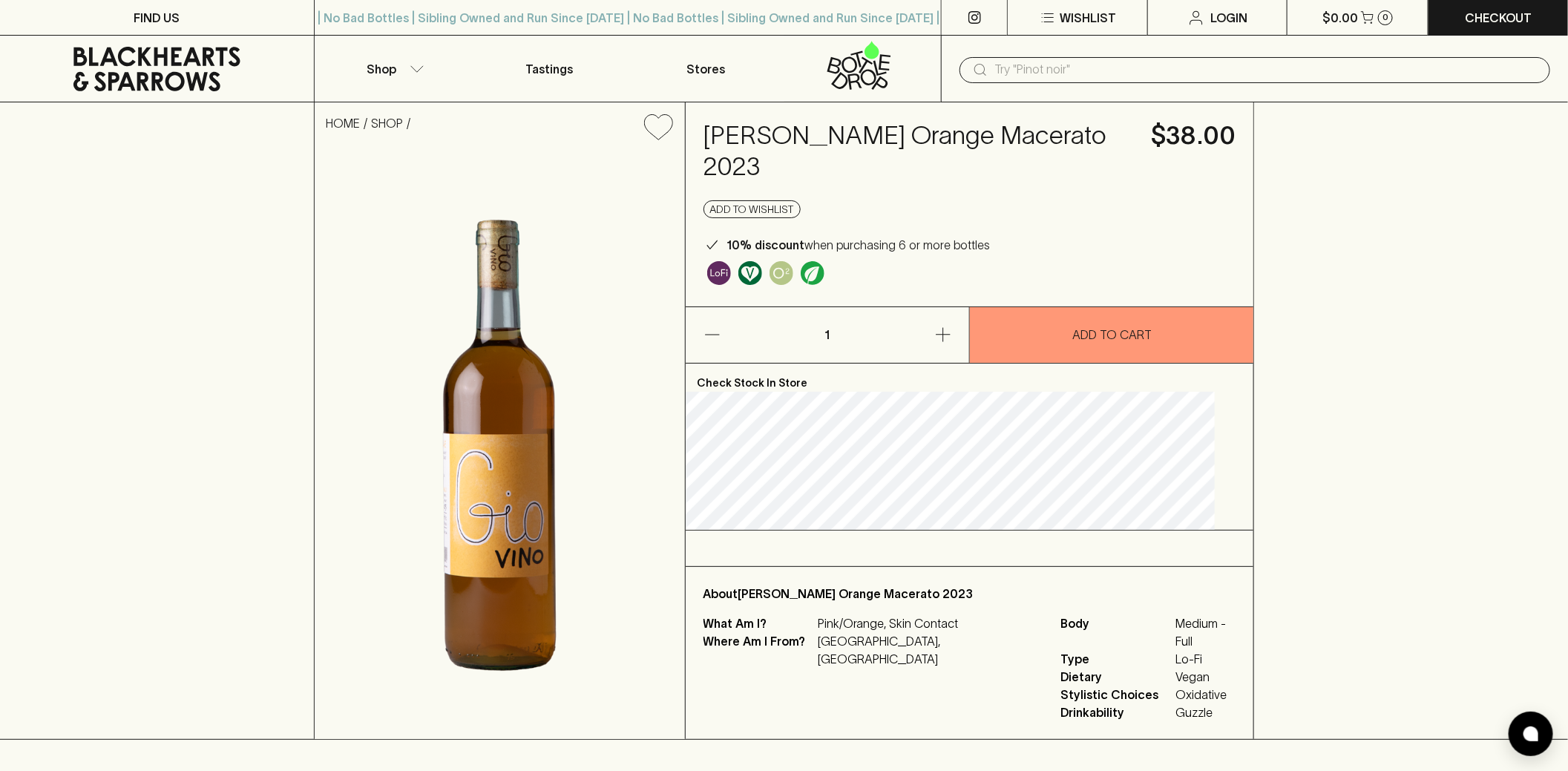
click at [955, 136] on h4 "[PERSON_NAME] Orange Macerato 2023" at bounding box center [918, 151] width 431 height 62
click at [955, 136] on h4 "[PERSON_NAME] Orange Macerato 2023" at bounding box center [918, 151] width 431 height 62
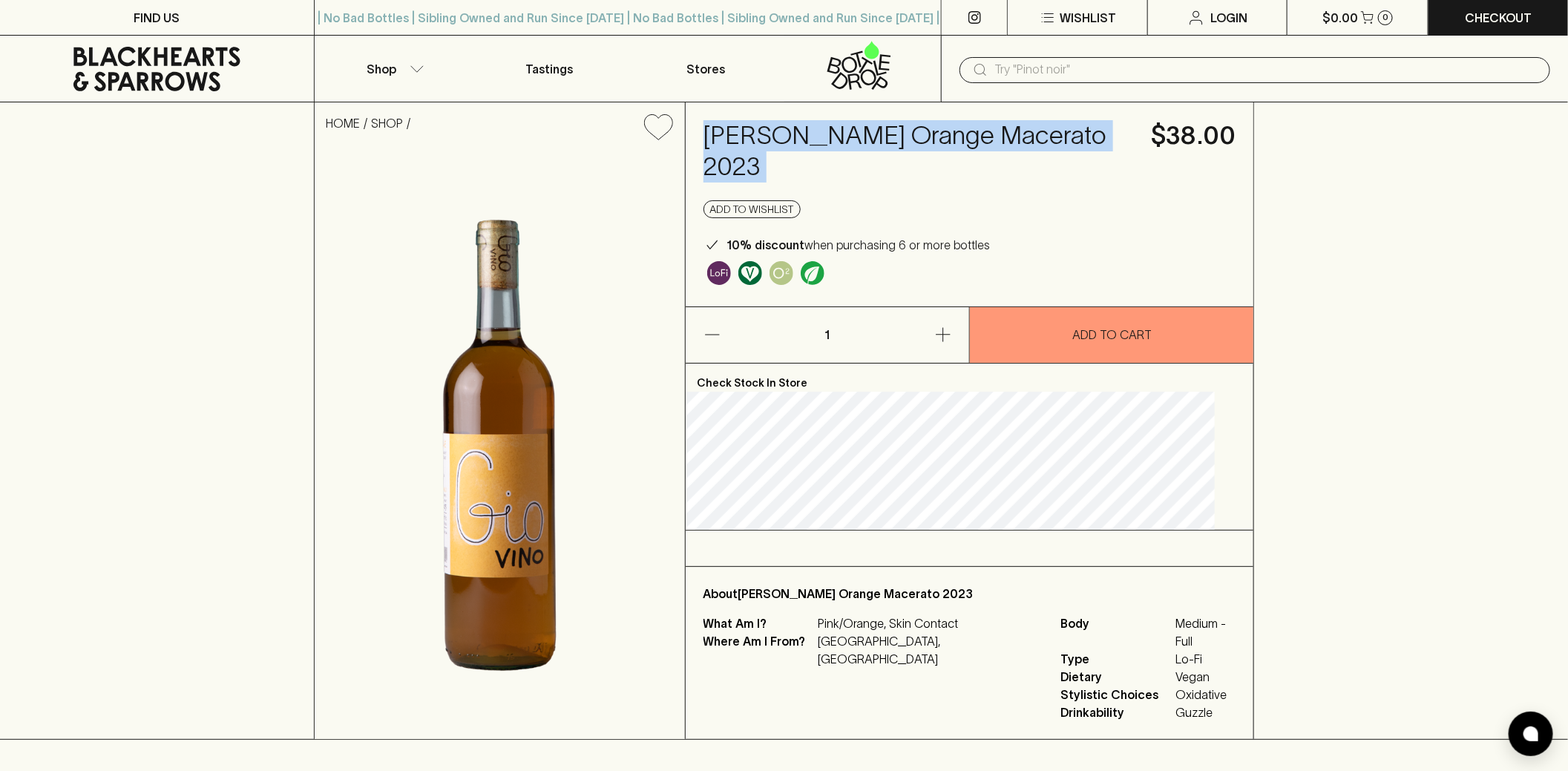
click at [955, 136] on h4 "[PERSON_NAME] Orange Macerato 2023" at bounding box center [918, 151] width 431 height 62
copy h4 "Giovino Orange Macerato 2023"
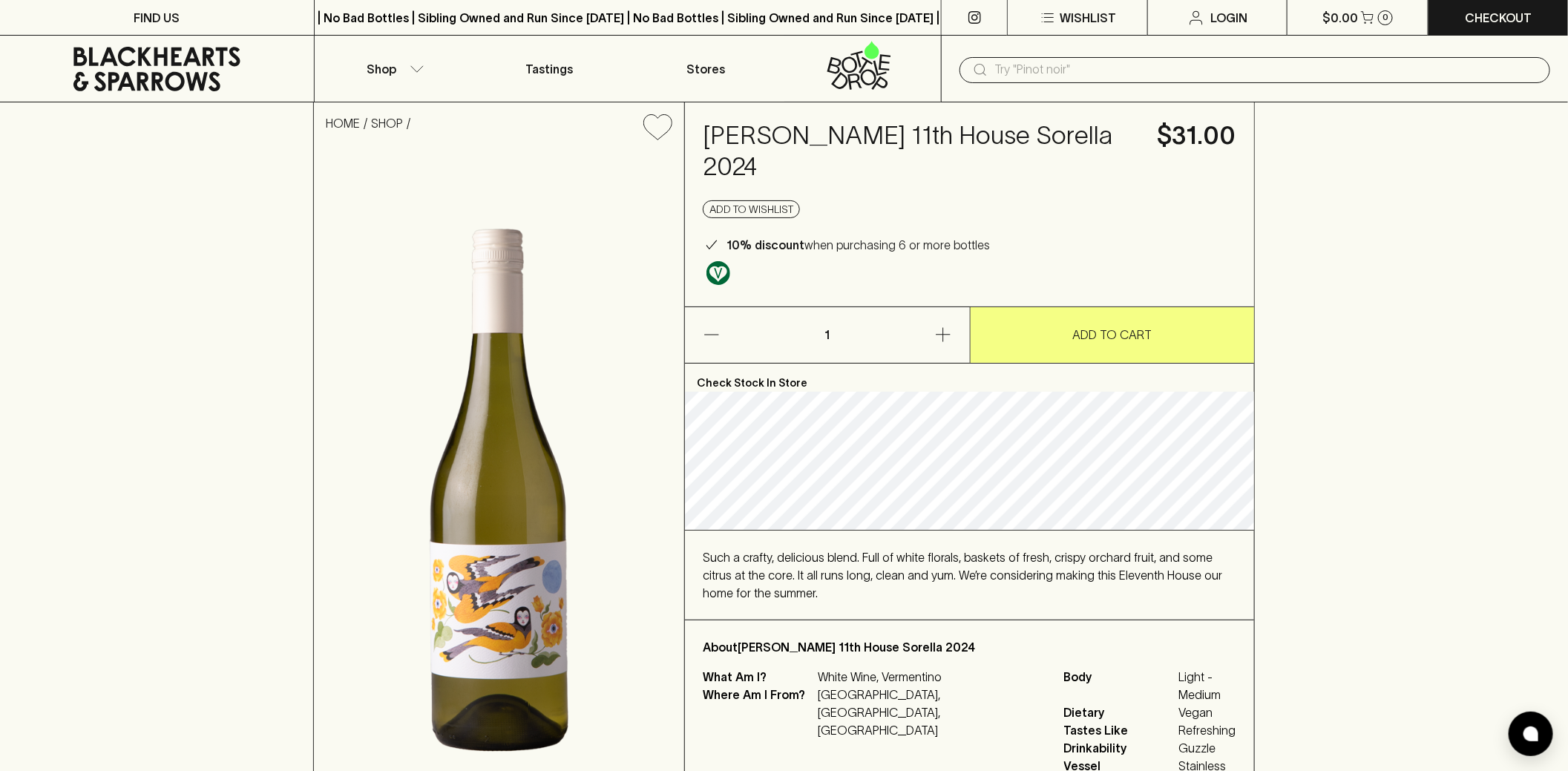
click at [806, 133] on h4 "Little Frances 11th House Sorella 2024" at bounding box center [920, 151] width 437 height 62
click at [806, 135] on h4 "Little Frances 11th House Sorella 2024" at bounding box center [920, 151] width 437 height 62
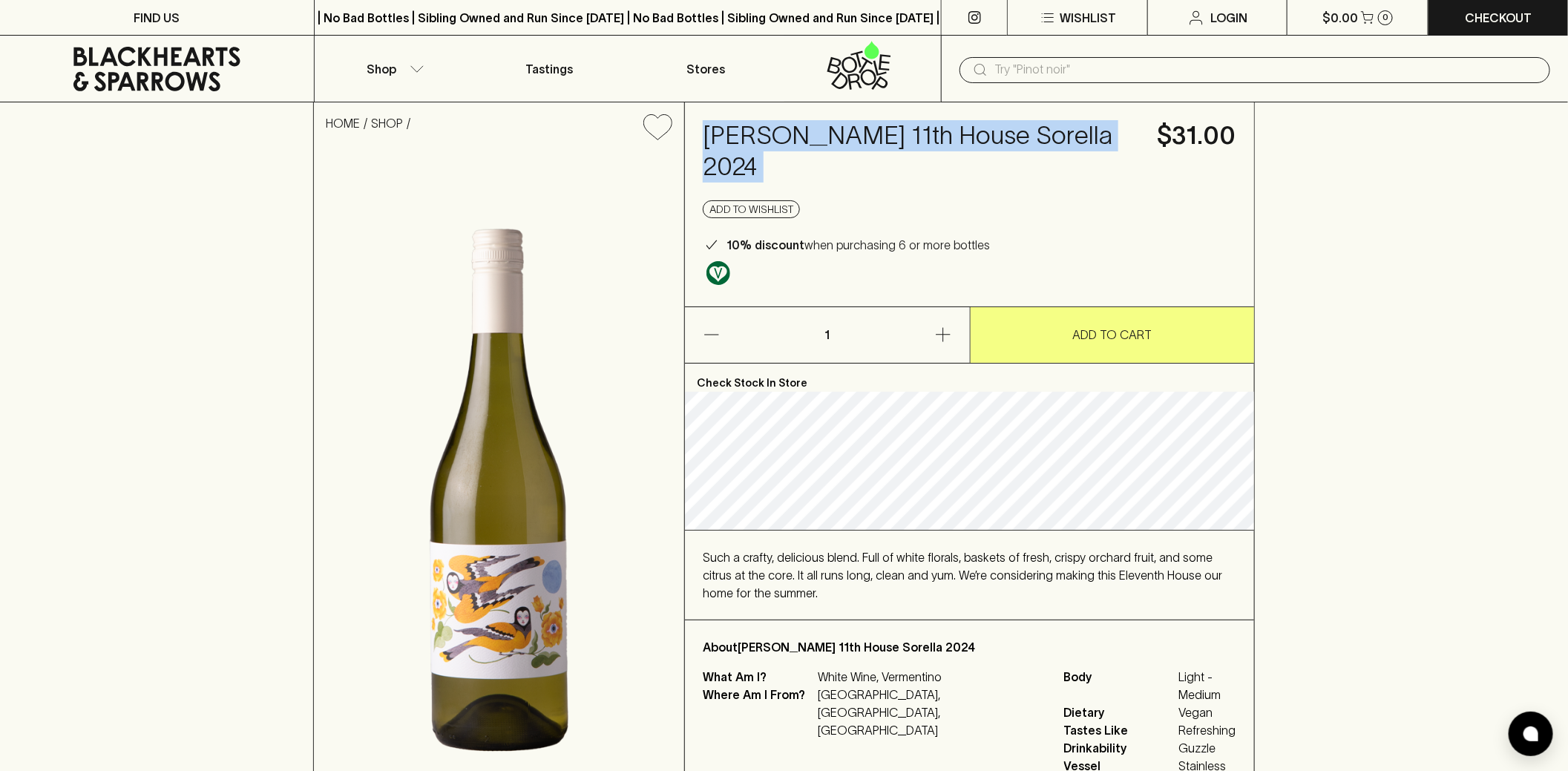
click at [806, 135] on h4 "Little Frances 11th House Sorella 2024" at bounding box center [920, 151] width 437 height 62
copy h4 "Little Frances 11th House Sorella 2024"
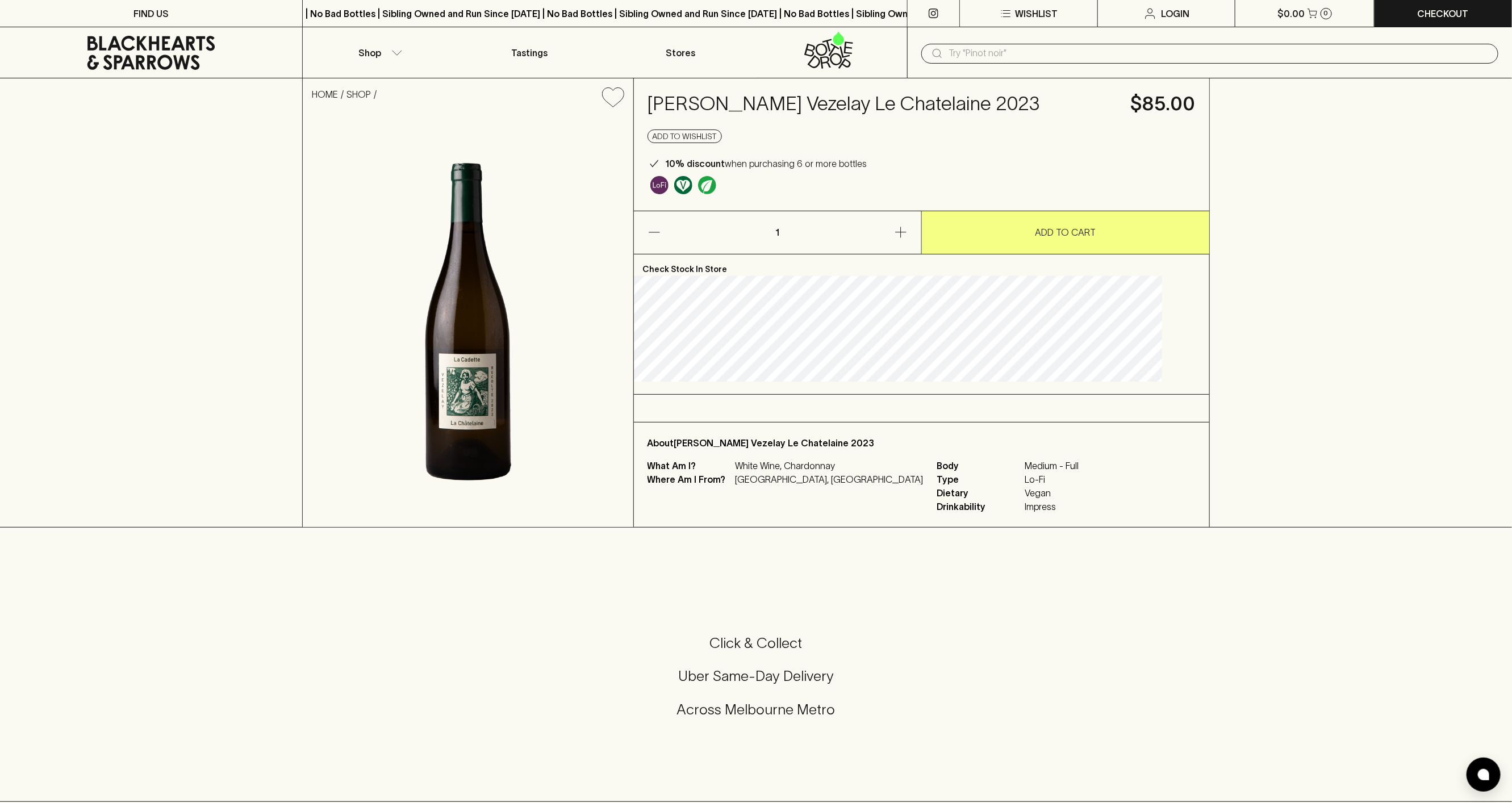
click at [537, 441] on img at bounding box center [468, 322] width 330 height 411
click at [389, 54] on button "Shop" at bounding box center [378, 52] width 151 height 51
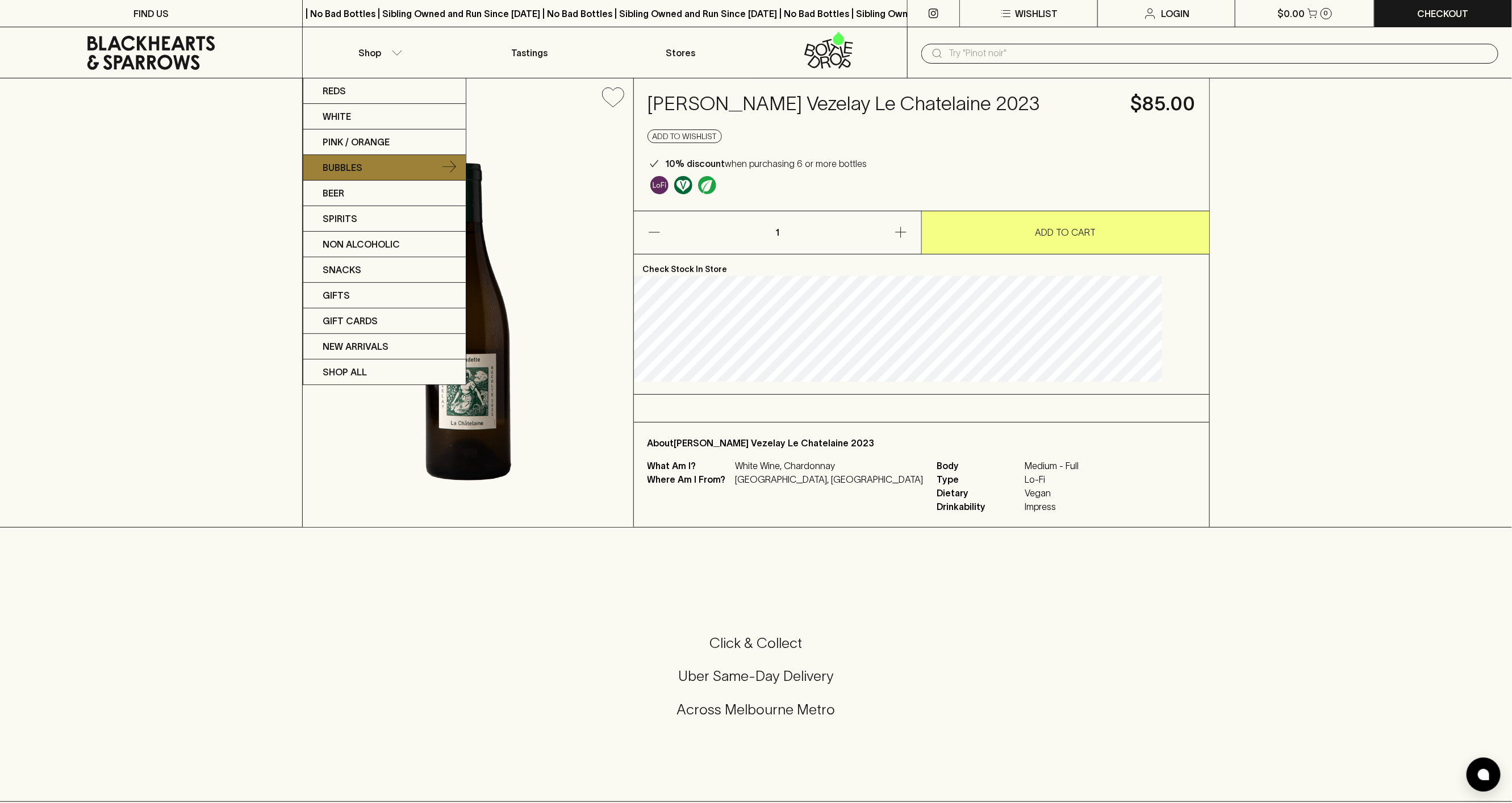
click at [358, 169] on p "Bubbles" at bounding box center [342, 167] width 39 height 14
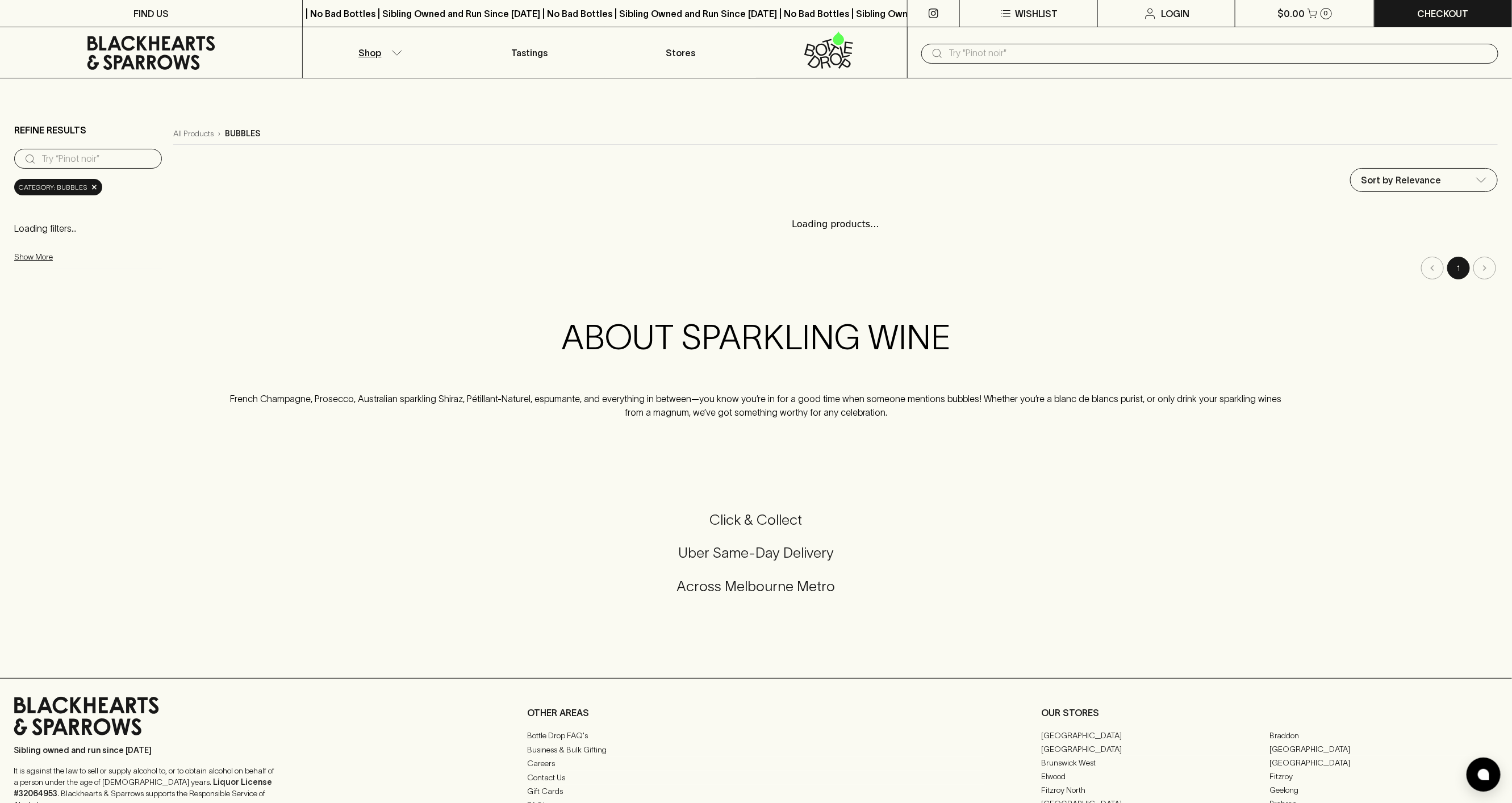
click at [388, 54] on button "Shop" at bounding box center [378, 52] width 151 height 51
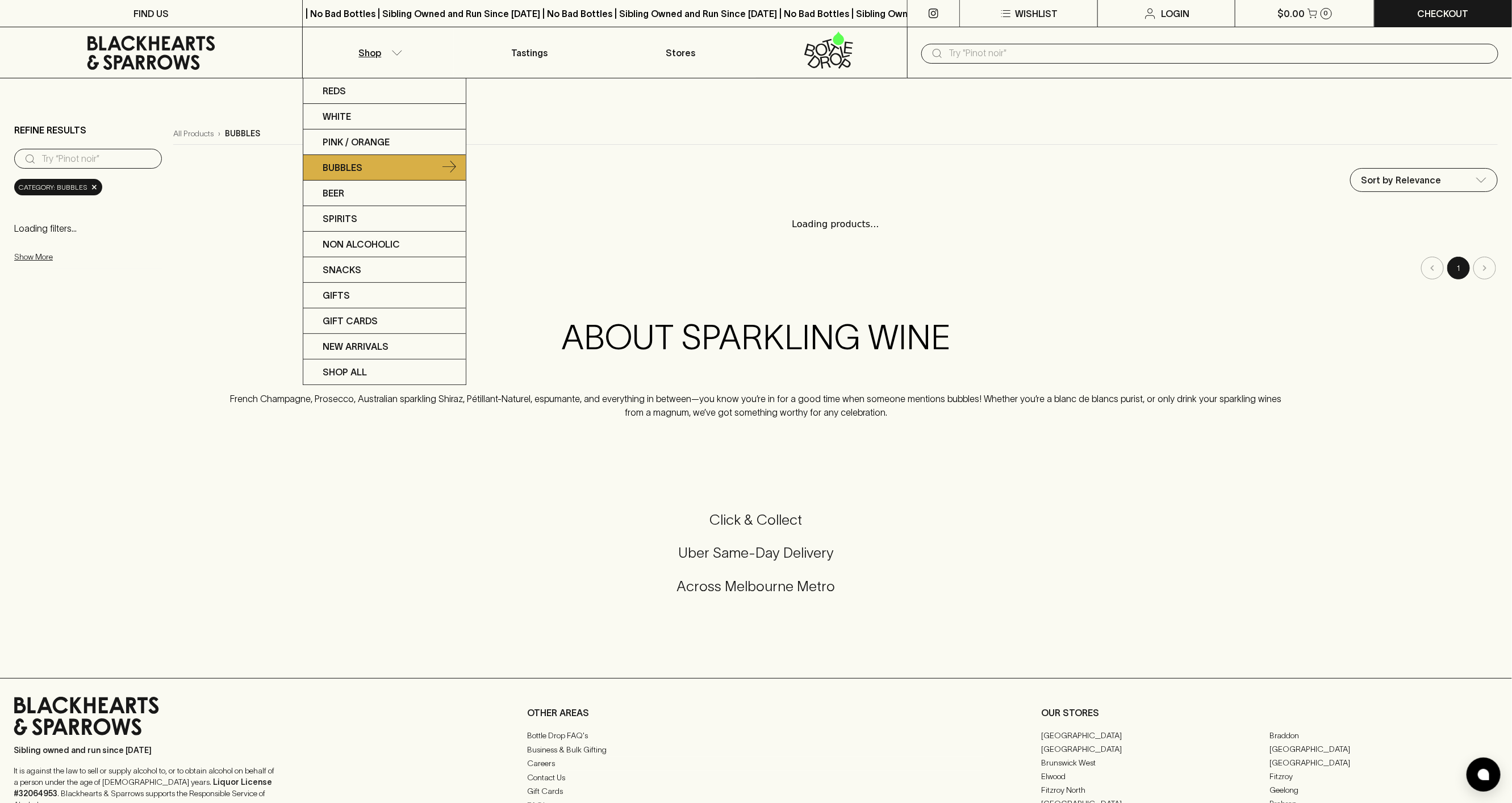
click at [351, 168] on p "Bubbles" at bounding box center [342, 167] width 39 height 14
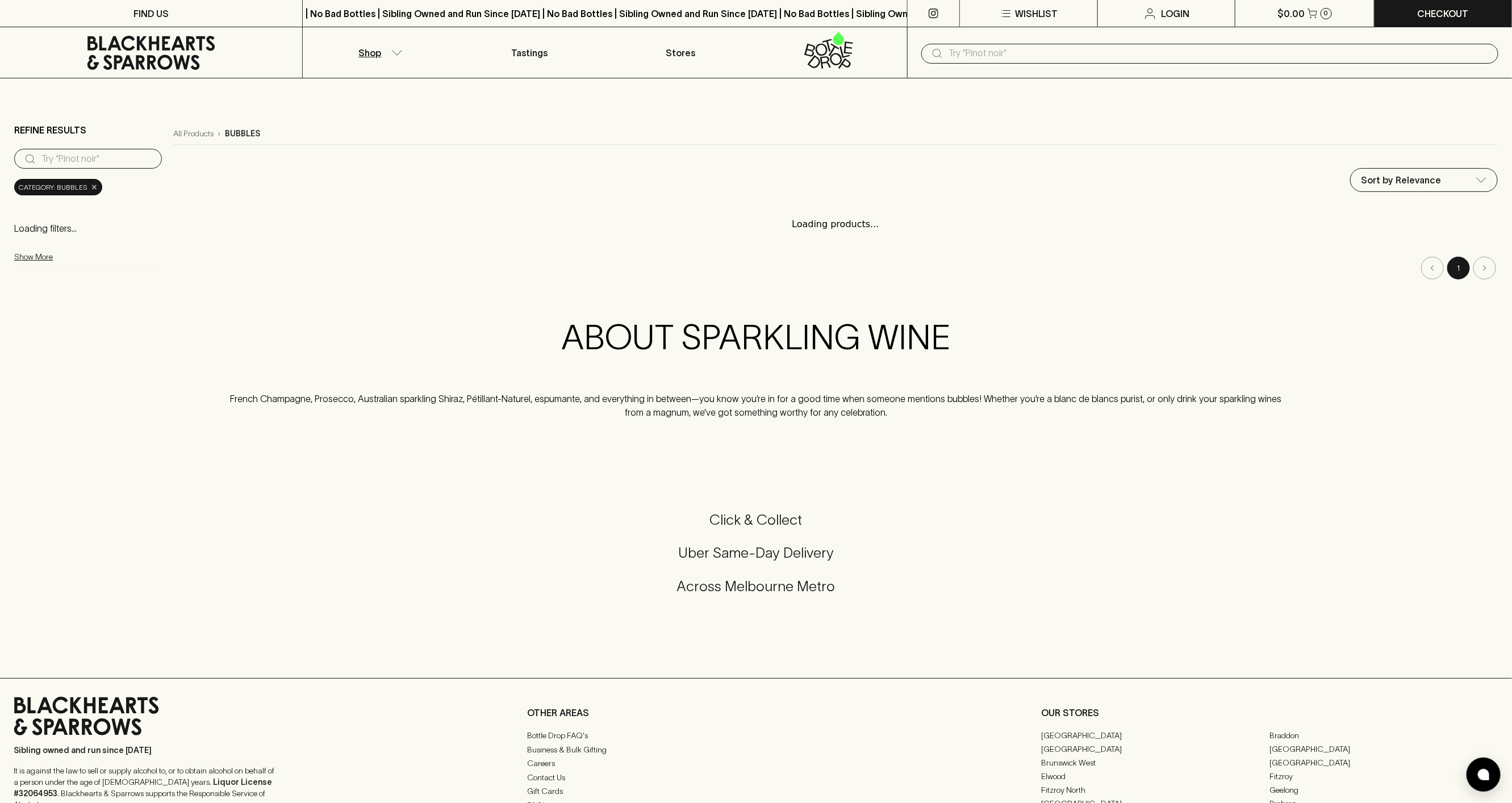
click at [93, 189] on span "×" at bounding box center [94, 187] width 7 height 12
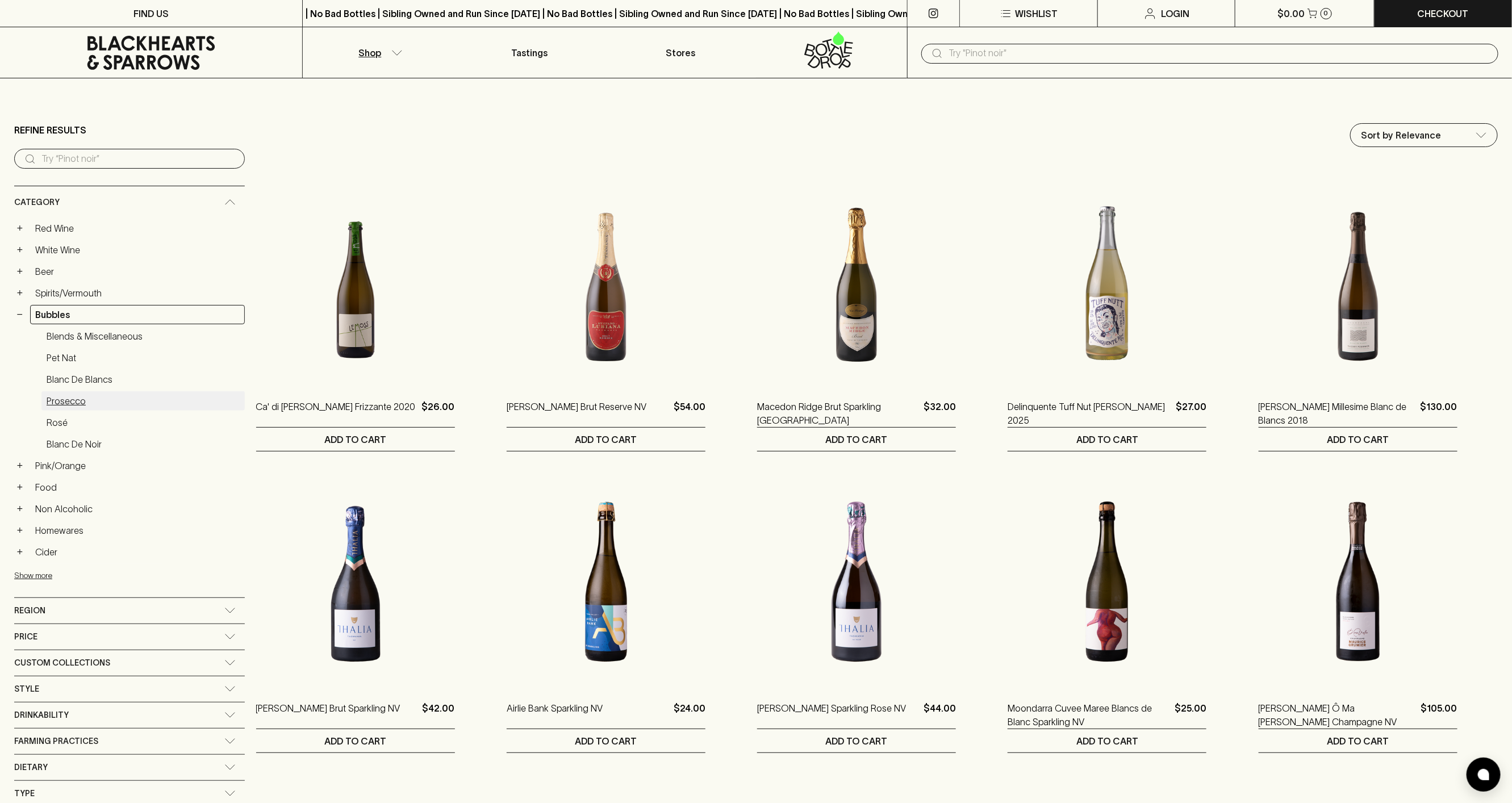
click at [55, 401] on link "Prosecco" at bounding box center [143, 401] width 203 height 19
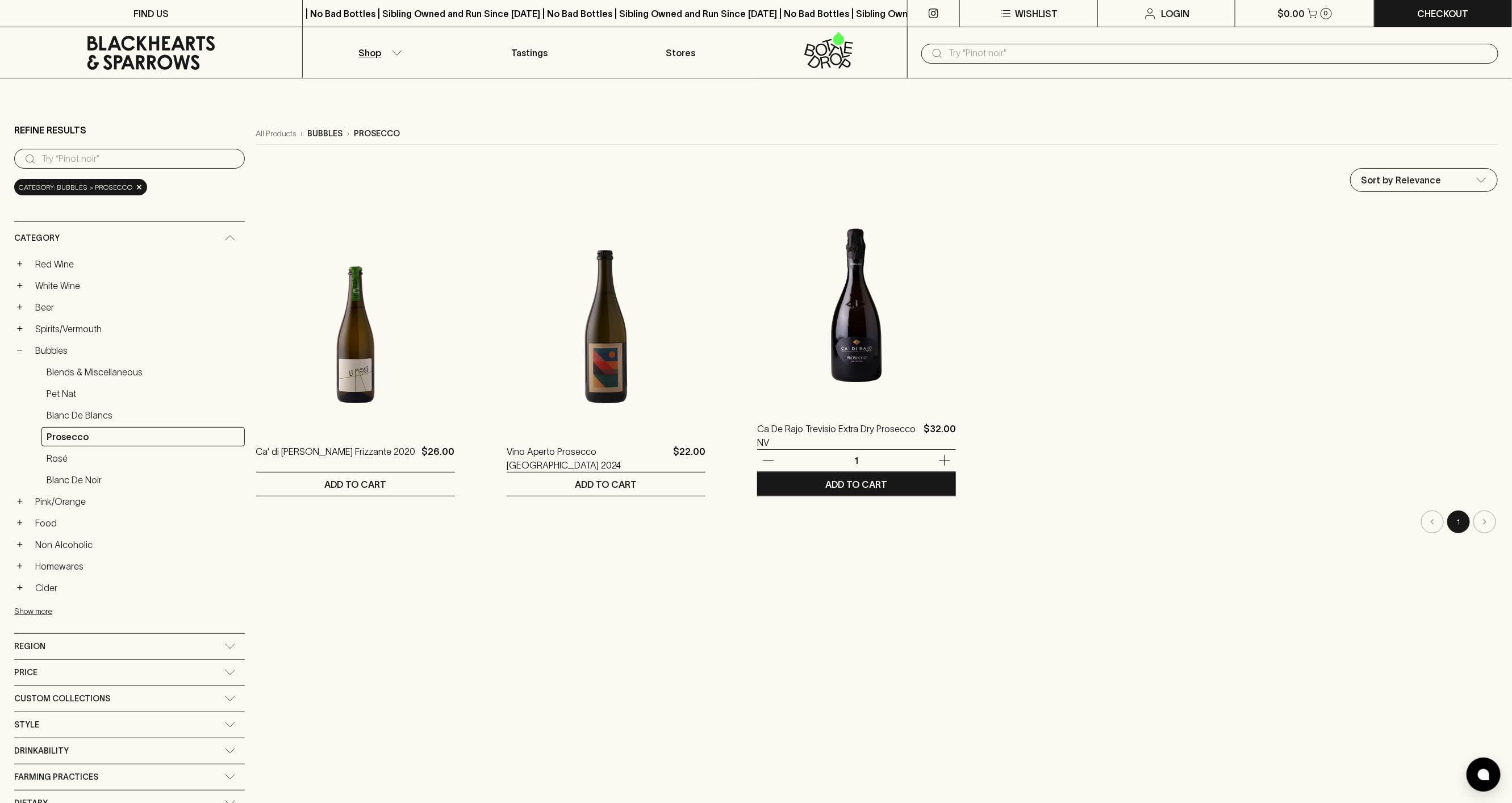
click at [781, 354] on img at bounding box center [856, 305] width 199 height 199
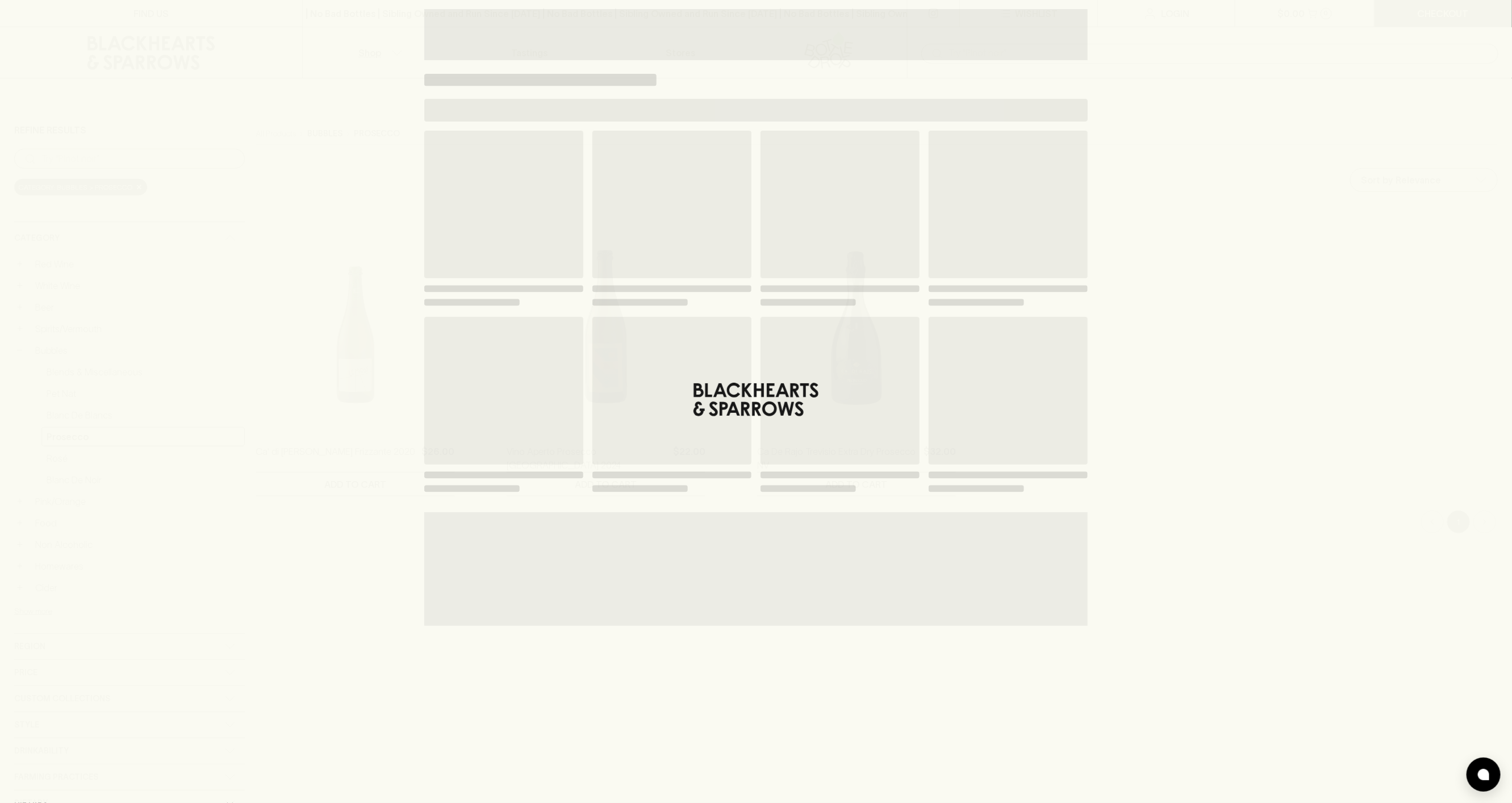
click at [267, 153] on div "Loading" at bounding box center [756, 402] width 1512 height 803
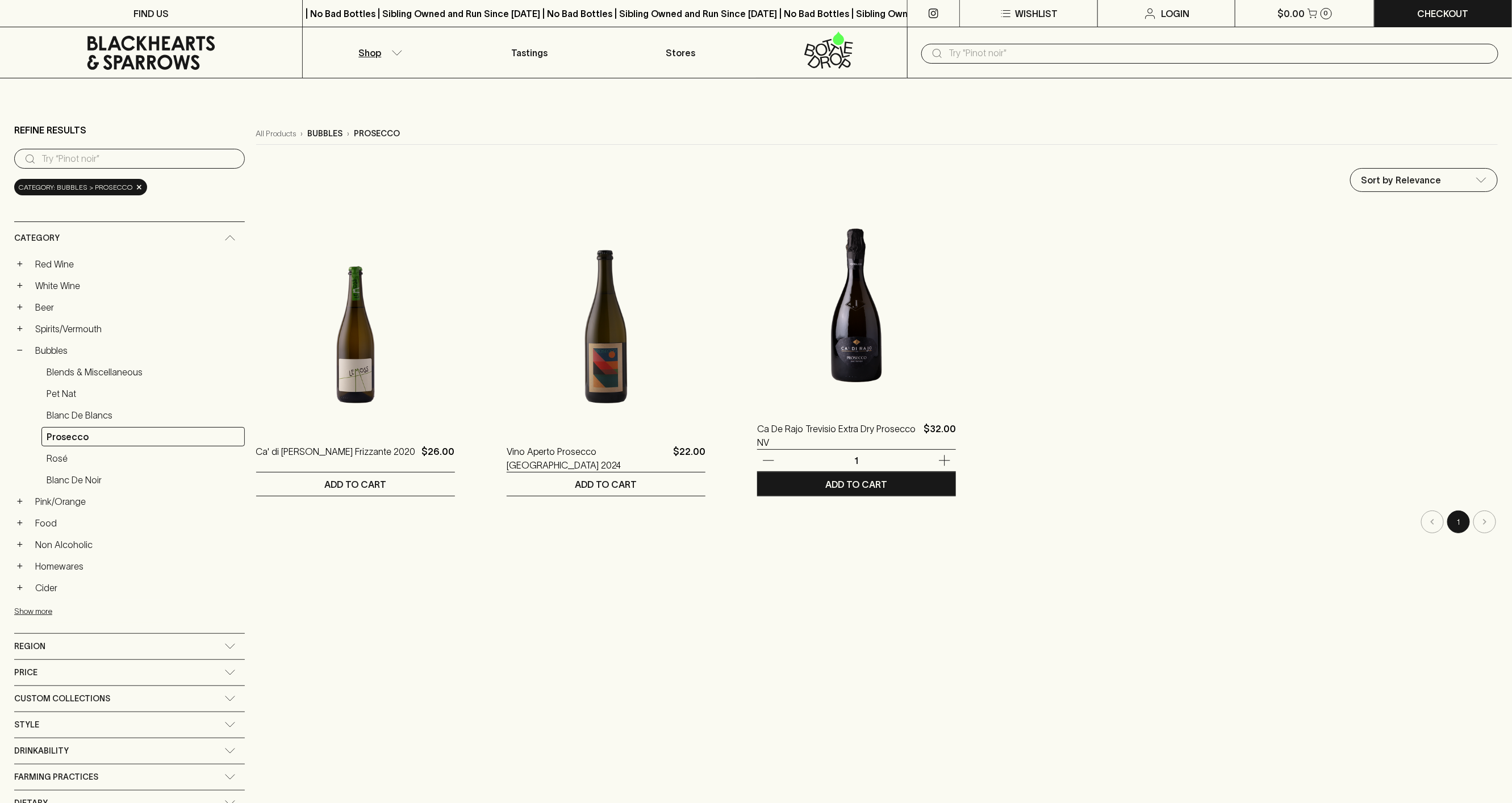
click at [764, 354] on img at bounding box center [856, 305] width 199 height 199
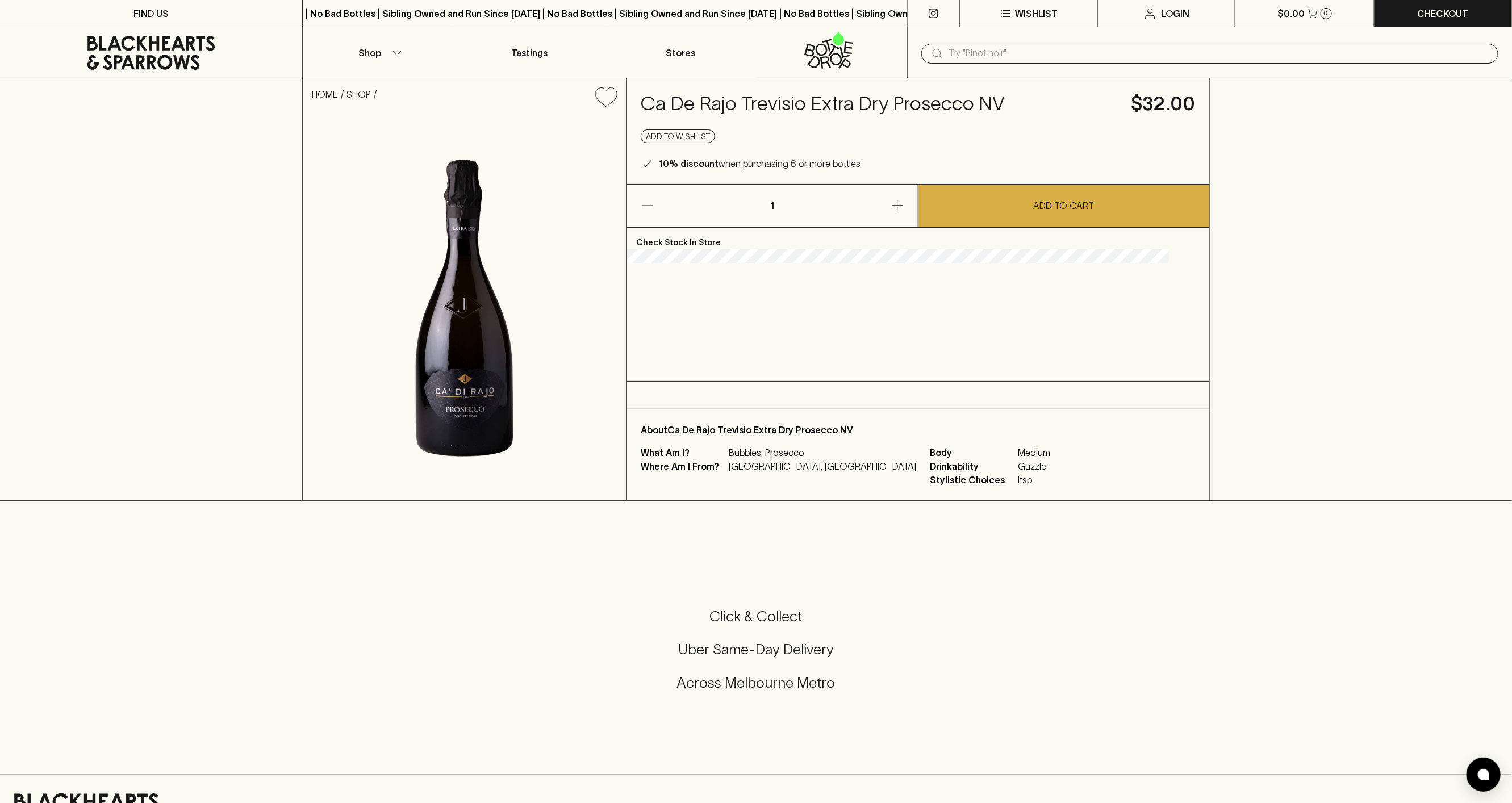
click at [821, 130] on div "Add to wishlist" at bounding box center [918, 136] width 555 height 14
drag, startPoint x: 680, startPoint y: 103, endPoint x: 1042, endPoint y: 97, distance: 362.0
click at [1042, 97] on h4 "Ca De Rajo Trevisio Extra Dry Prosecco NV" at bounding box center [879, 104] width 477 height 24
copy h4 "Ca De Rajo Trevisio Extra Dry Prosecco NV"
